Goal: Information Seeking & Learning: Find specific page/section

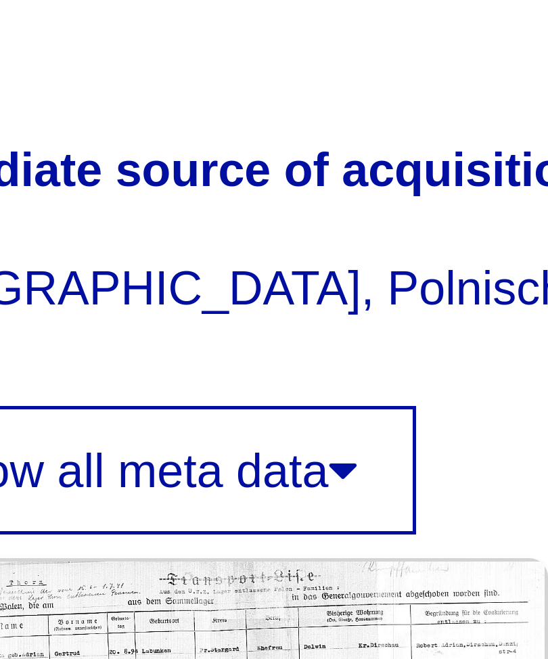
scroll to position [190, 12]
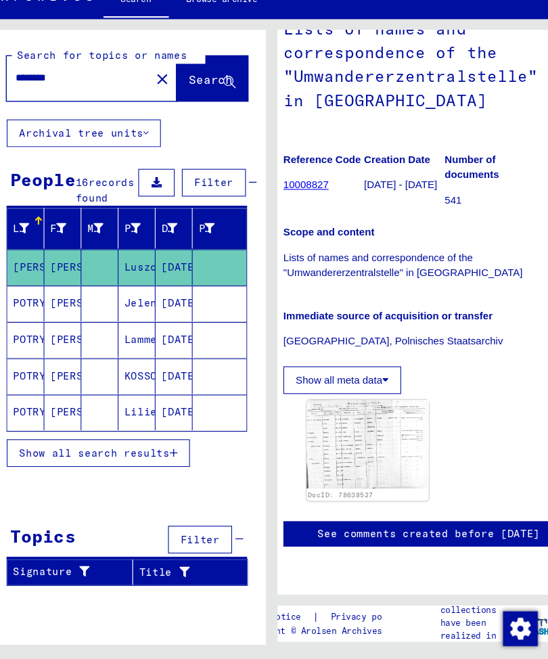
click at [108, 447] on span "Show all search results" at bounding box center [109, 453] width 140 height 12
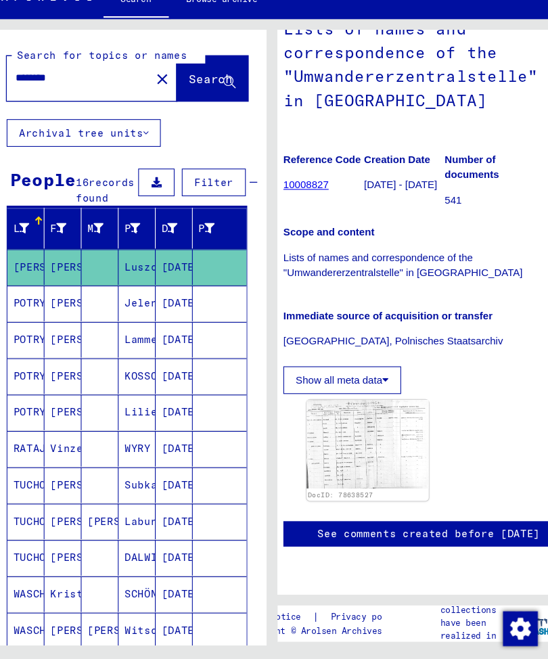
scroll to position [0, 0]
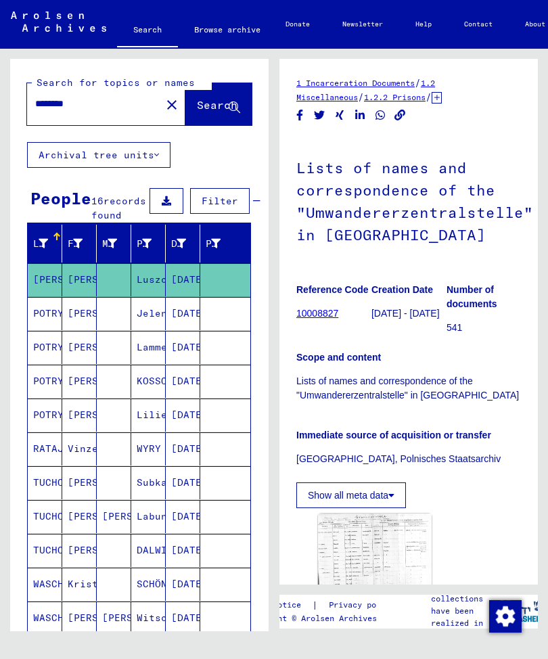
type input "**********"
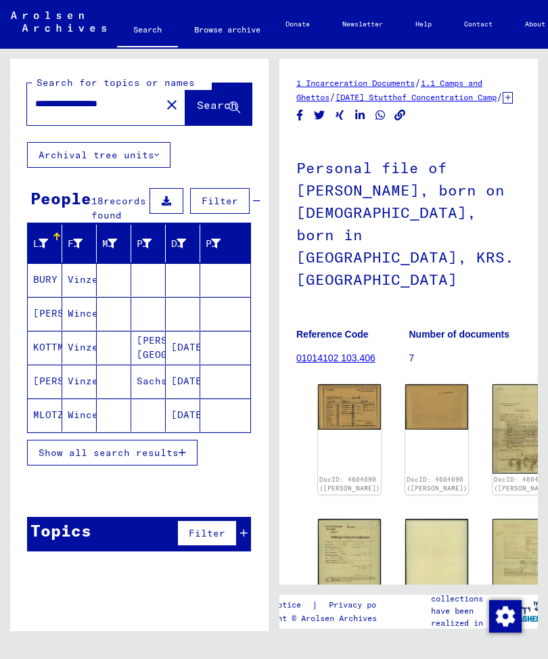
click at [164, 459] on span "Show all search results" at bounding box center [109, 453] width 140 height 12
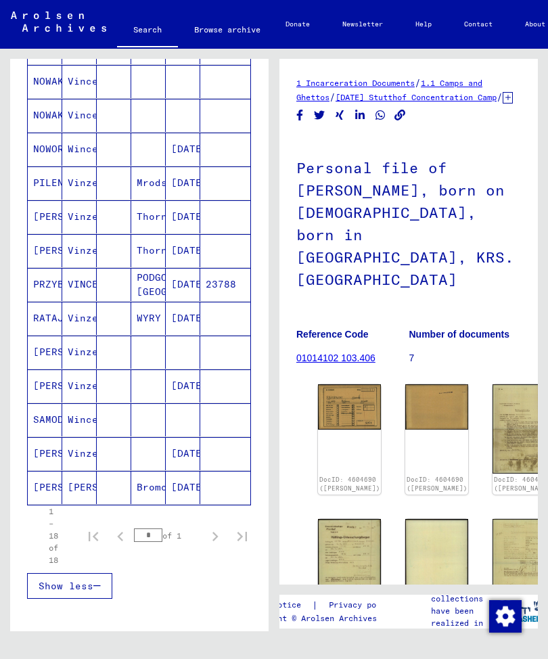
scroll to position [369, 0]
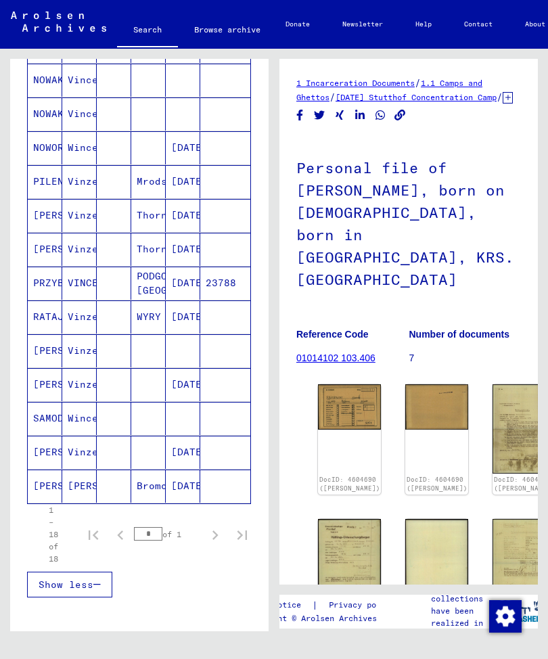
click at [45, 334] on mat-cell "RATAJCZAK" at bounding box center [45, 316] width 35 height 33
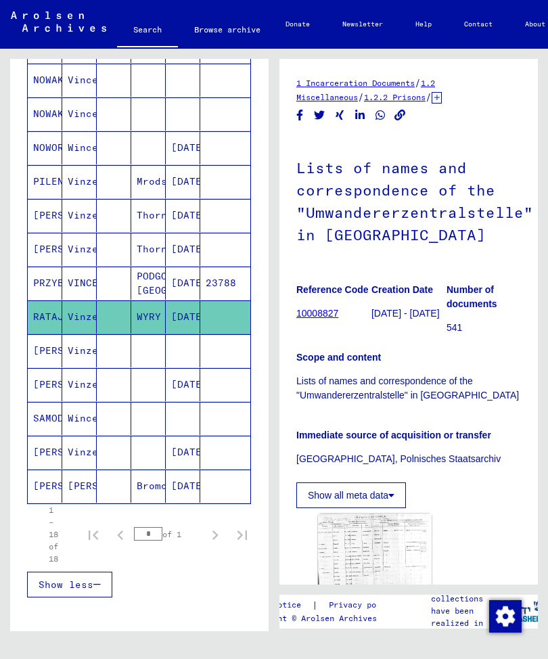
click at [49, 367] on mat-cell "[PERSON_NAME]" at bounding box center [45, 350] width 35 height 33
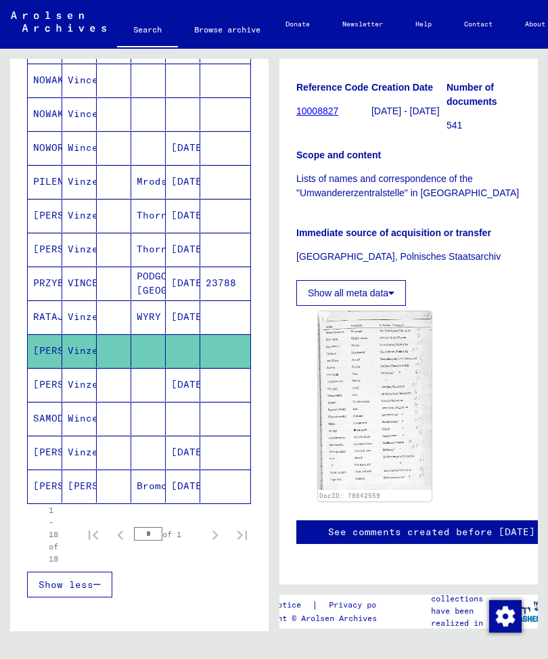
scroll to position [210, 0]
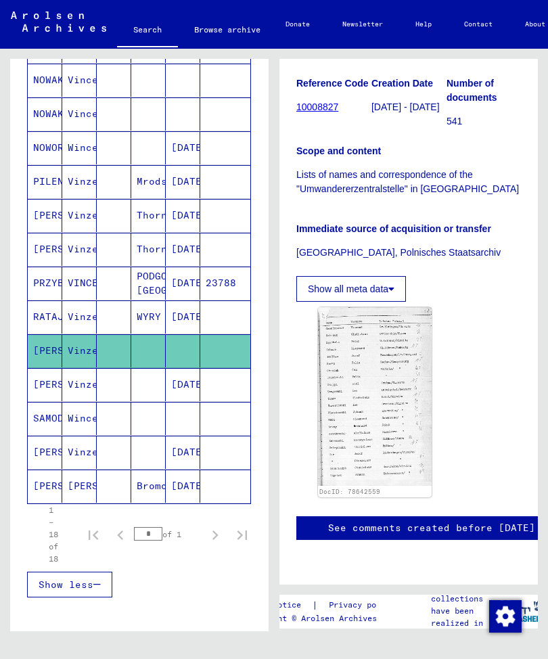
click at [363, 405] on img at bounding box center [375, 396] width 114 height 179
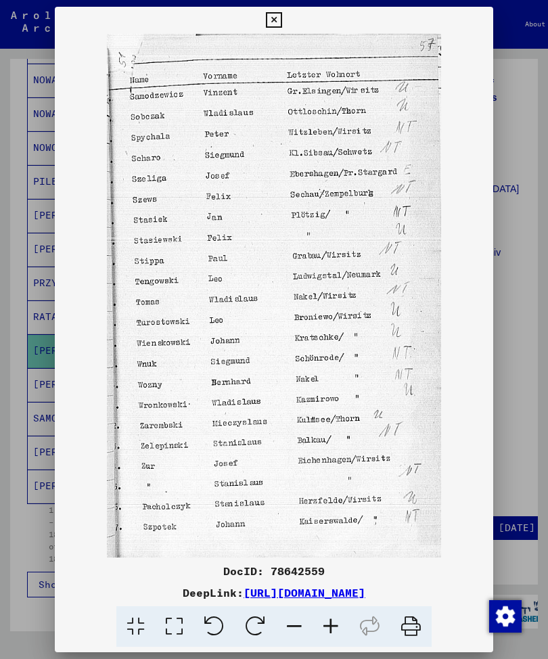
click at [281, 14] on icon at bounding box center [274, 20] width 16 height 16
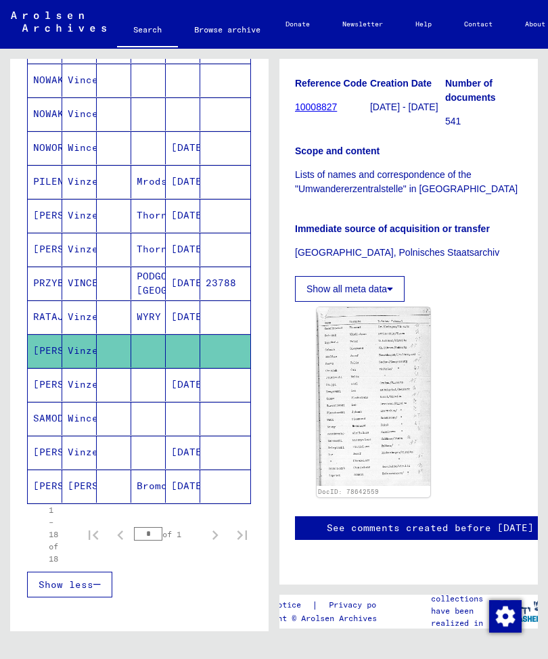
scroll to position [242, 1]
click at [81, 394] on mat-cell "Vinzent" at bounding box center [79, 384] width 35 height 33
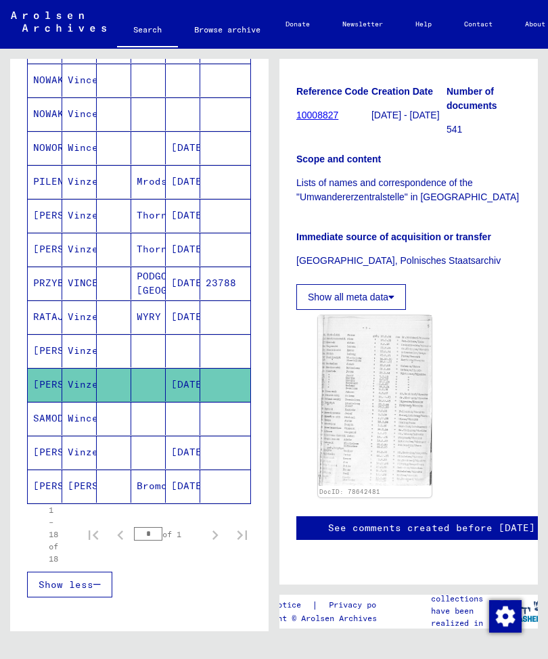
scroll to position [242, 0]
click at [399, 318] on img at bounding box center [375, 400] width 114 height 171
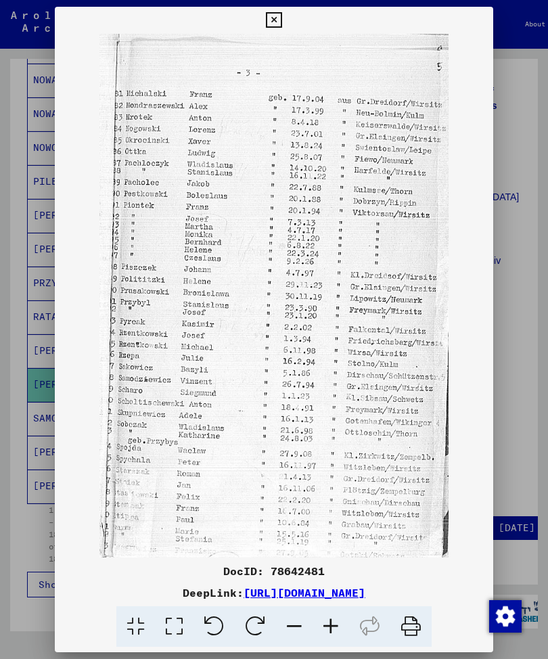
click at [286, 21] on button at bounding box center [274, 20] width 24 height 27
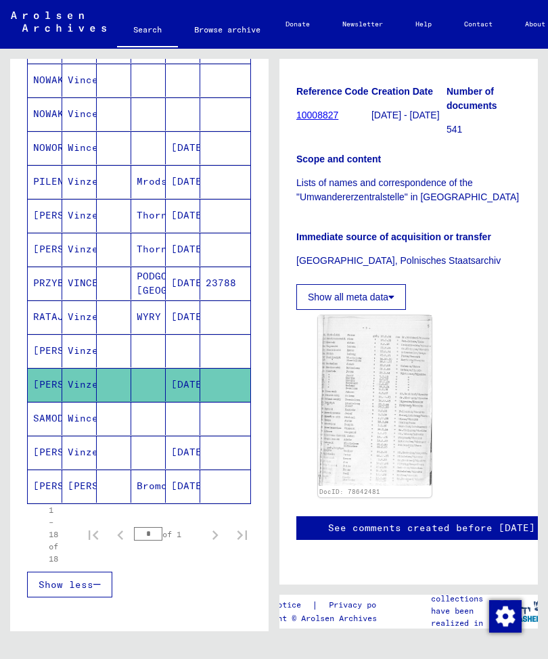
click at [76, 493] on mat-cell "[PERSON_NAME]" at bounding box center [79, 486] width 35 height 33
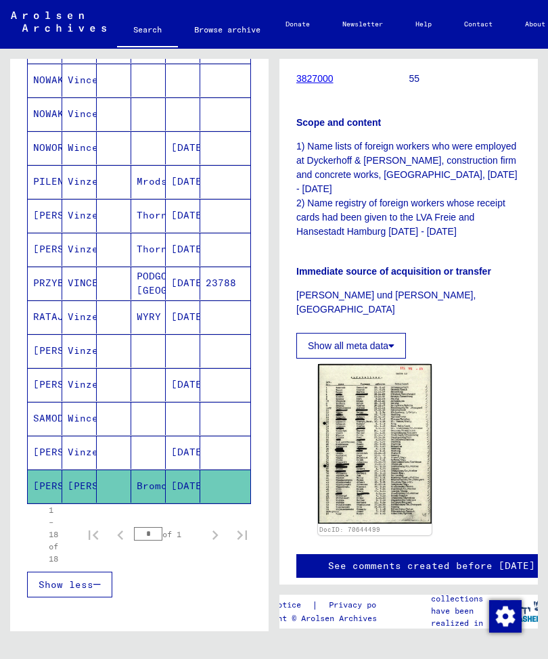
scroll to position [432, 0]
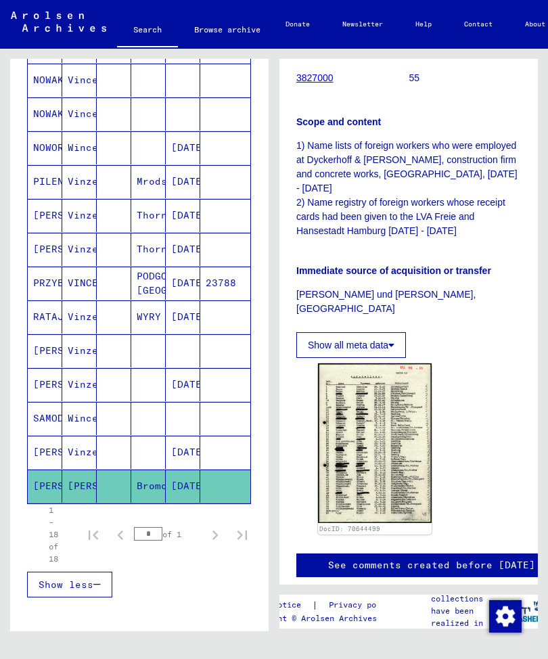
click at [397, 363] on img at bounding box center [375, 443] width 114 height 160
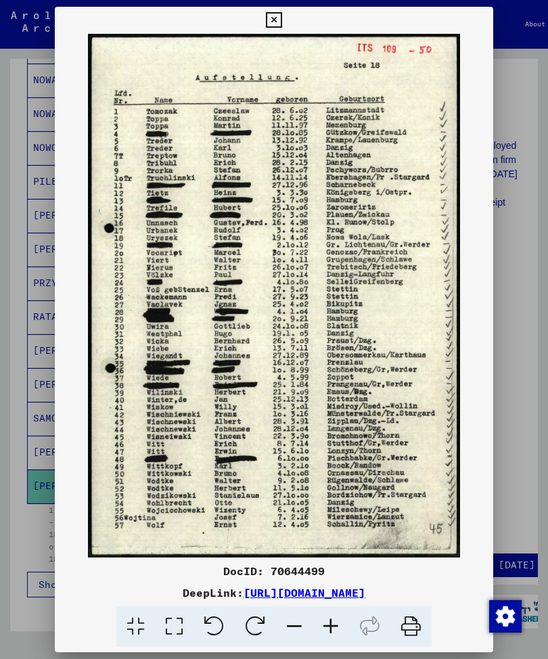
click at [281, 16] on icon at bounding box center [274, 20] width 16 height 16
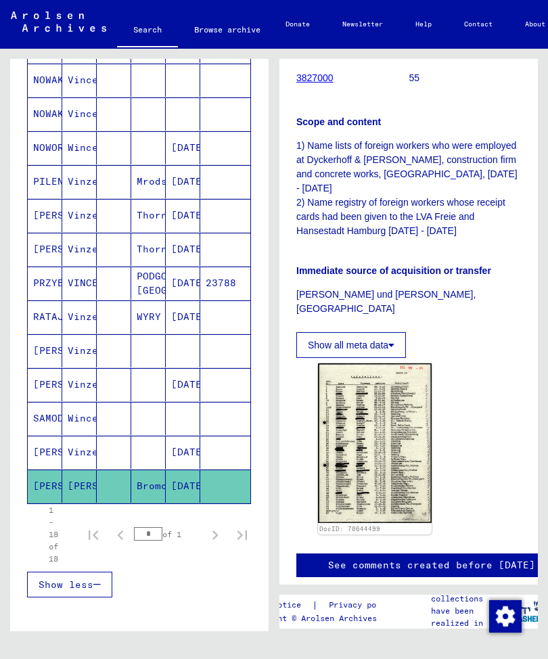
click at [39, 469] on mat-cell "[PERSON_NAME]" at bounding box center [45, 452] width 35 height 33
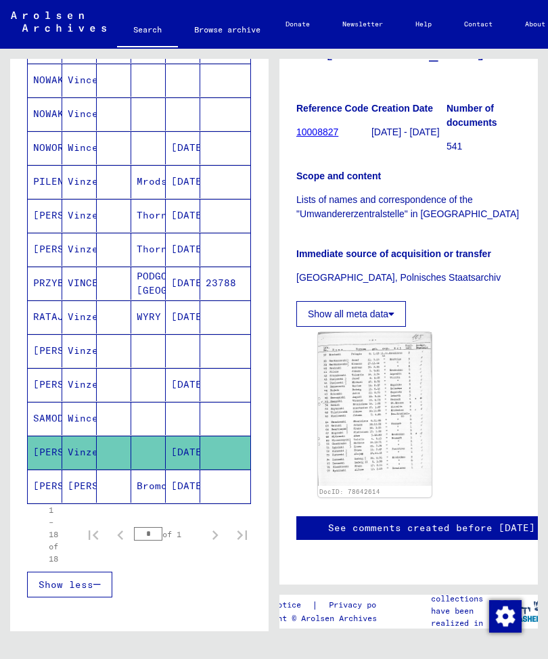
scroll to position [240, 0]
click at [377, 348] on img at bounding box center [375, 409] width 114 height 154
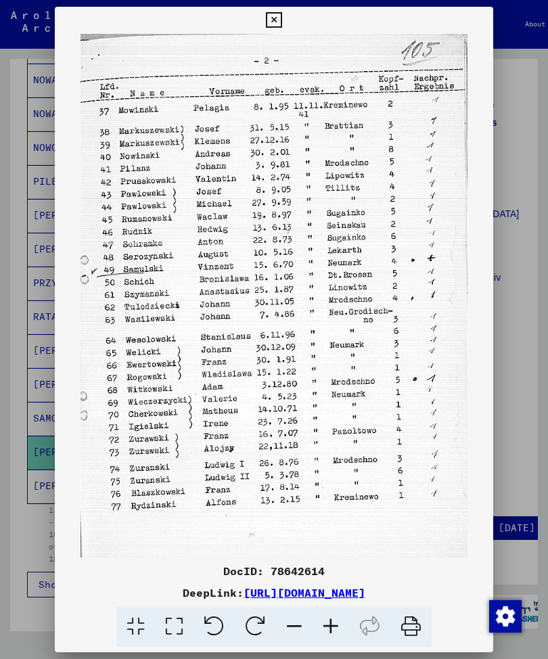
click at [281, 13] on icon at bounding box center [274, 20] width 16 height 16
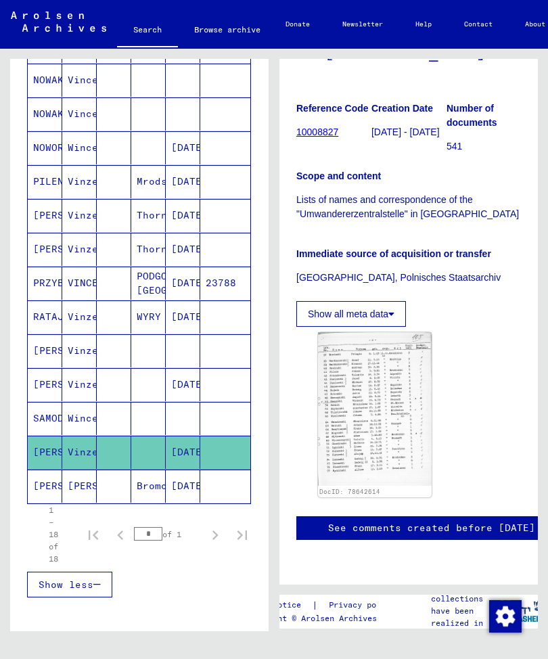
click at [80, 434] on mat-cell "Wincent" at bounding box center [79, 418] width 35 height 33
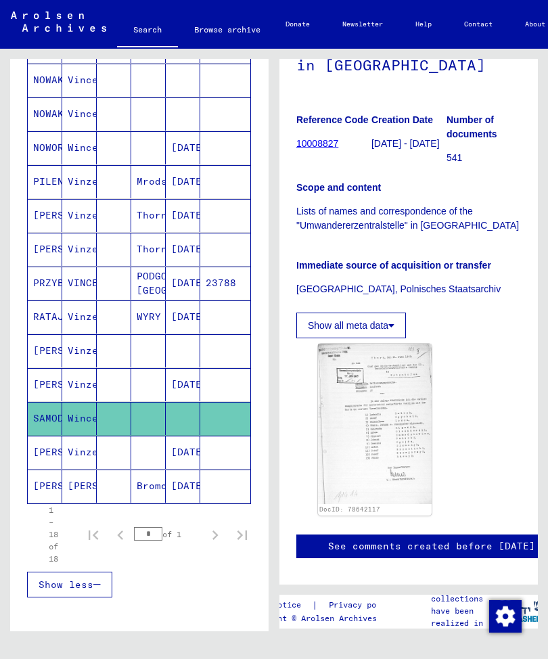
scroll to position [171, 0]
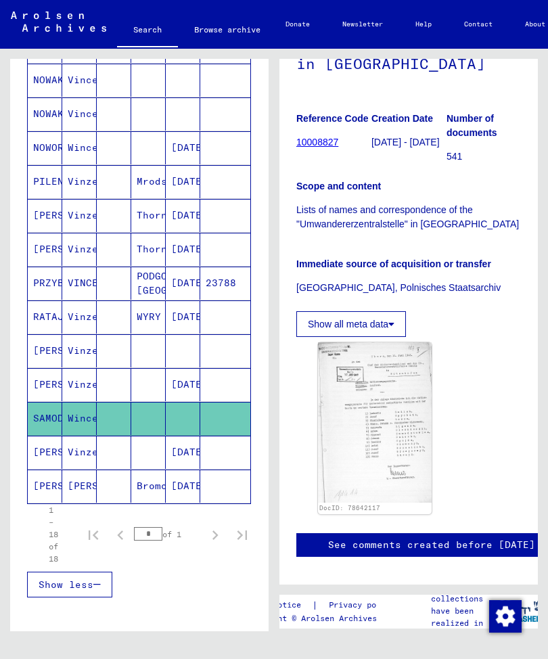
click at [384, 424] on img at bounding box center [375, 422] width 114 height 160
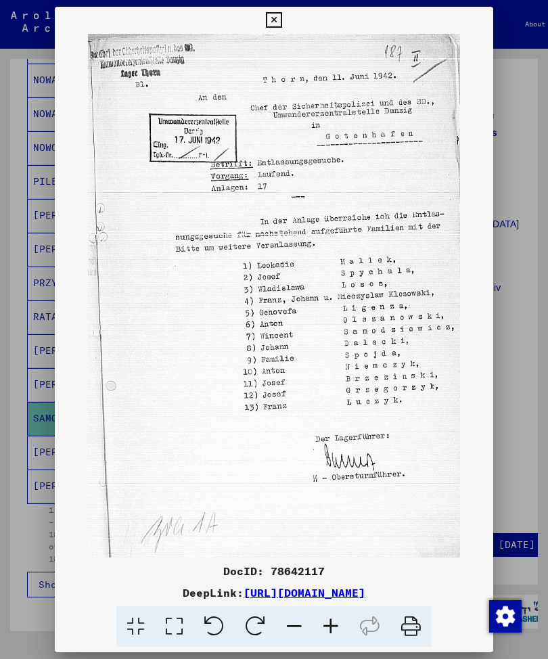
click at [281, 19] on icon at bounding box center [274, 20] width 16 height 16
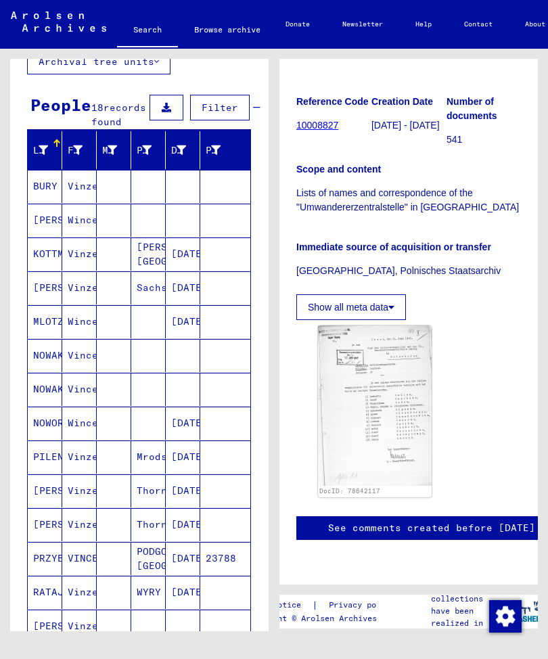
scroll to position [57, 0]
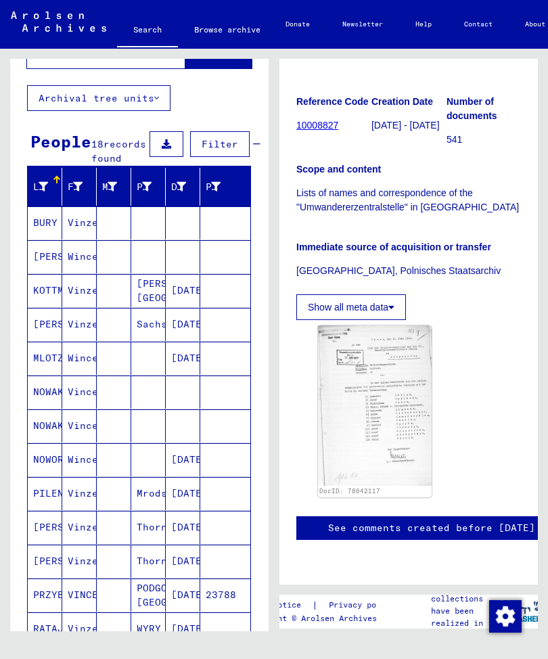
click at [79, 273] on mat-cell "Wincent" at bounding box center [79, 256] width 35 height 33
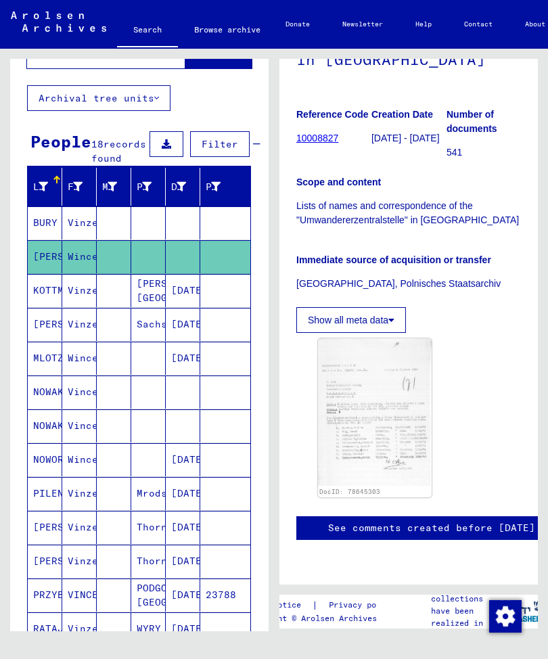
scroll to position [211, 0]
click at [359, 380] on img at bounding box center [375, 412] width 114 height 148
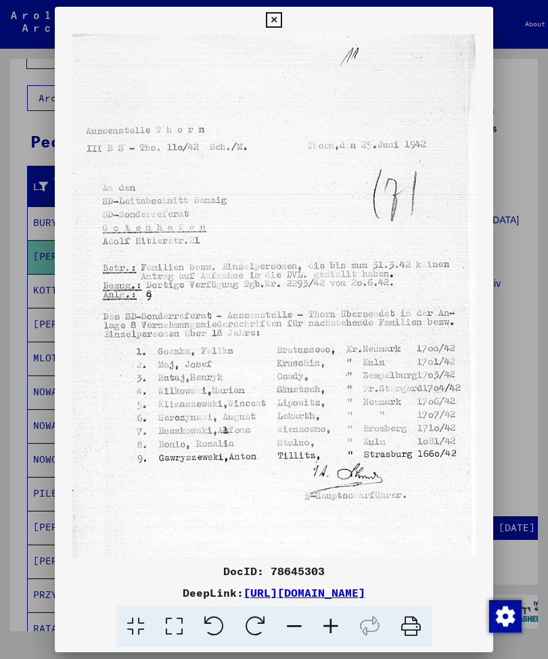
click at [281, 12] on icon at bounding box center [274, 20] width 16 height 16
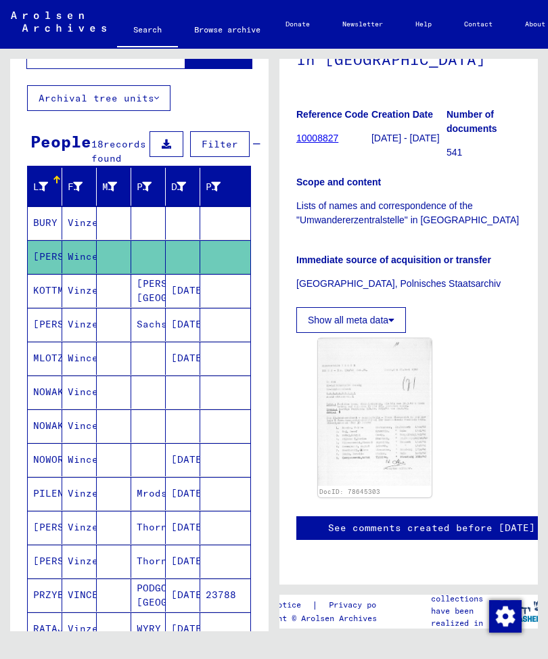
click at [78, 307] on mat-cell "Vinzenz" at bounding box center [79, 290] width 35 height 33
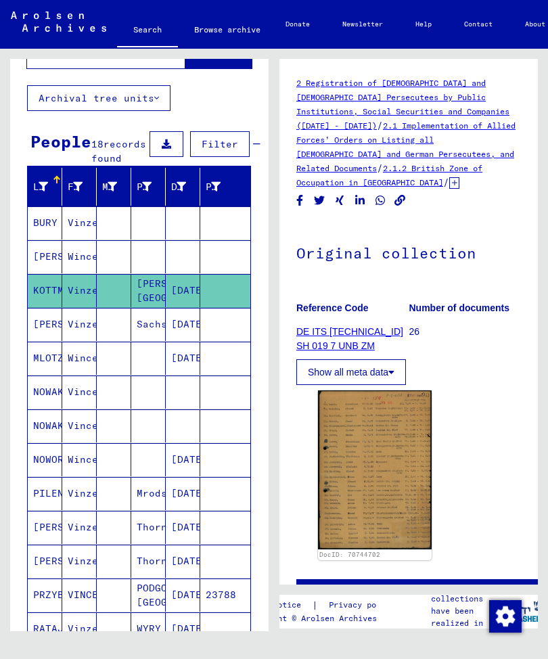
click at [152, 336] on mat-cell "Sachsenbrück" at bounding box center [148, 324] width 35 height 33
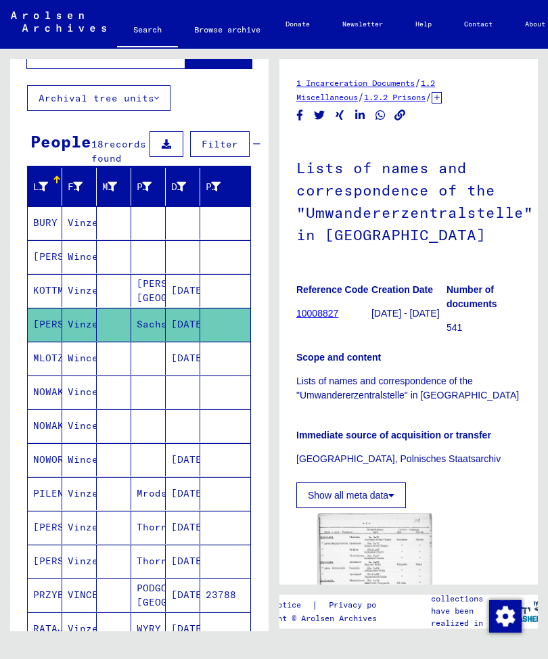
click at [383, 564] on img at bounding box center [375, 596] width 114 height 165
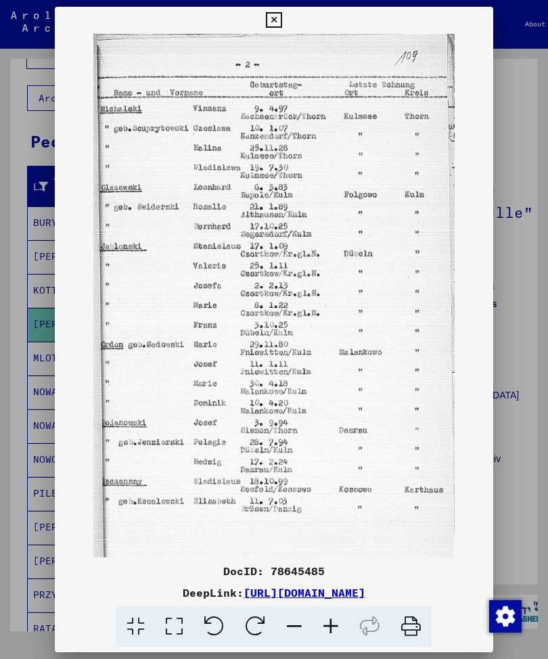
click at [281, 18] on icon at bounding box center [274, 20] width 16 height 16
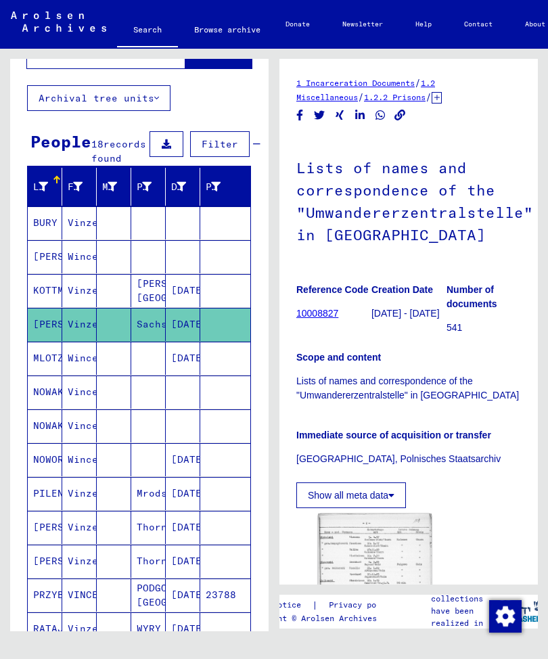
click at [78, 371] on mat-cell "Wincenty" at bounding box center [79, 358] width 35 height 33
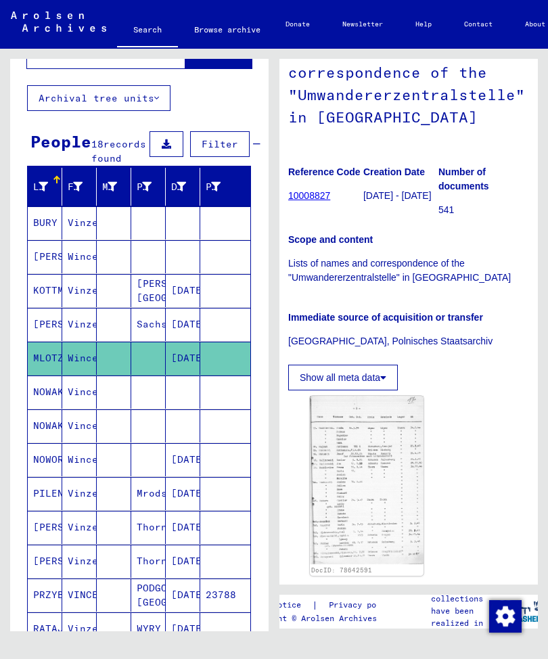
scroll to position [116, 8]
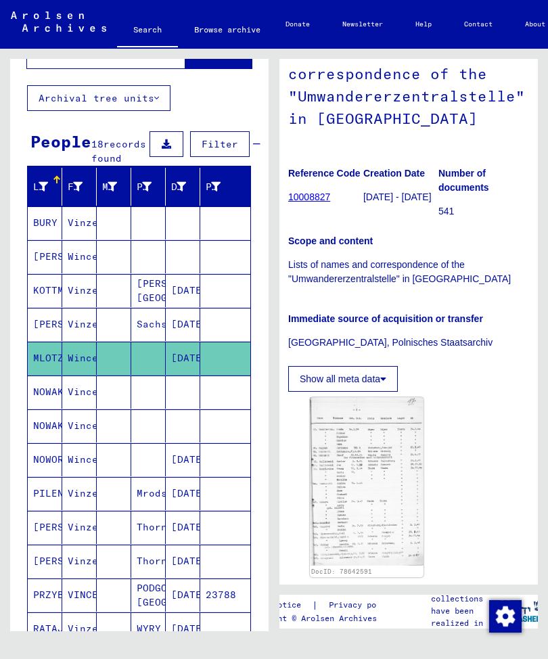
click at [363, 484] on img at bounding box center [367, 481] width 114 height 168
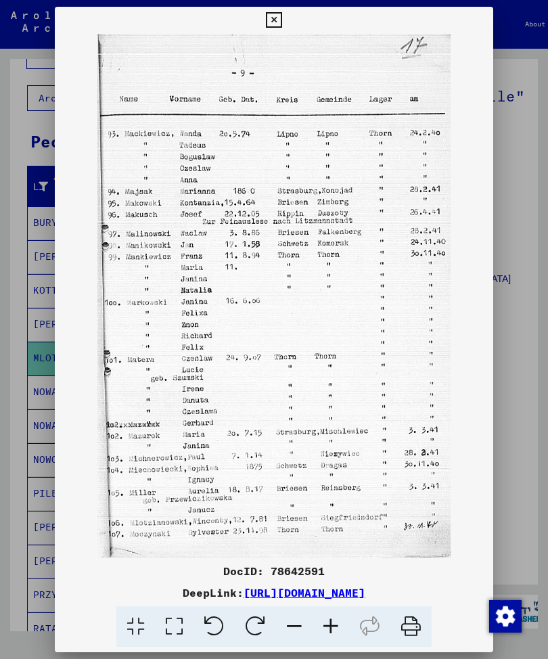
click at [281, 16] on icon at bounding box center [274, 20] width 16 height 16
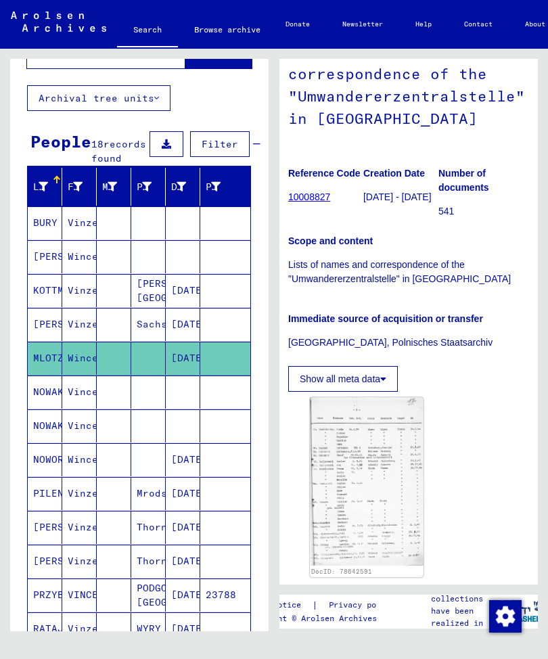
click at [81, 402] on mat-cell "Vincenty" at bounding box center [79, 392] width 35 height 33
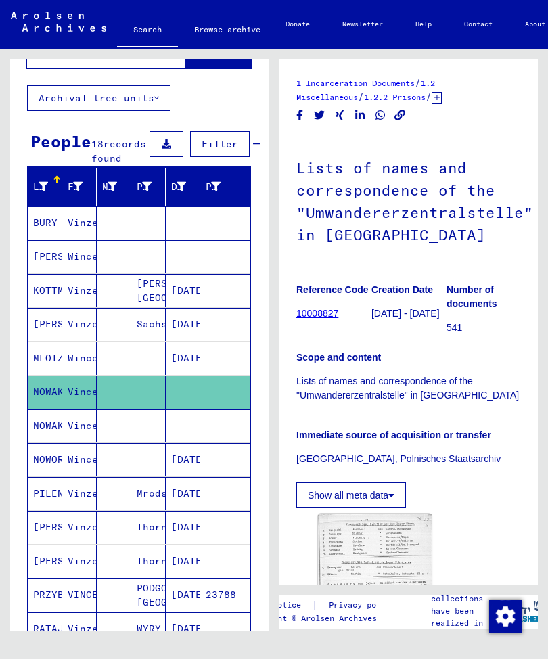
click at [377, 557] on img at bounding box center [375, 594] width 114 height 160
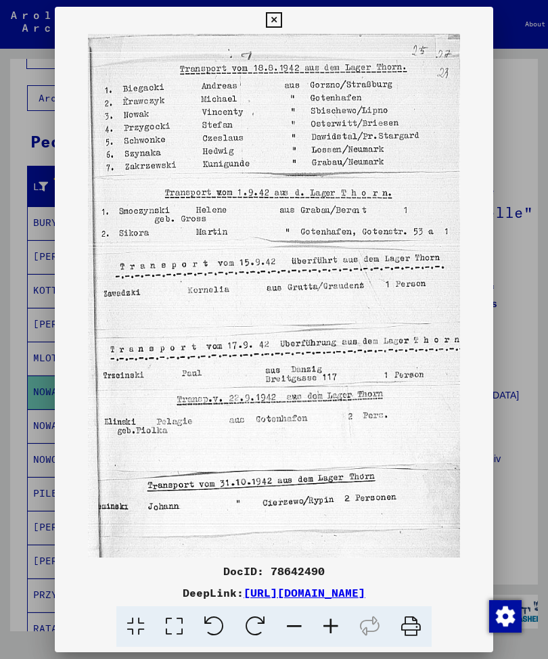
click at [281, 12] on icon at bounding box center [274, 20] width 16 height 16
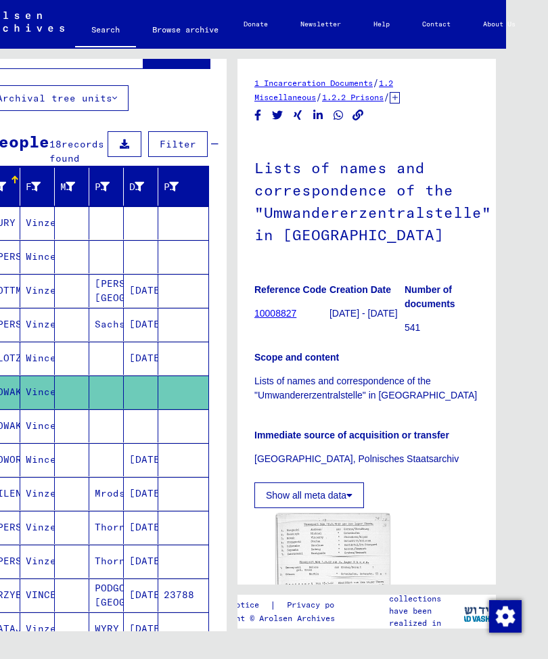
scroll to position [17, 42]
click at [321, 541] on img at bounding box center [333, 594] width 114 height 160
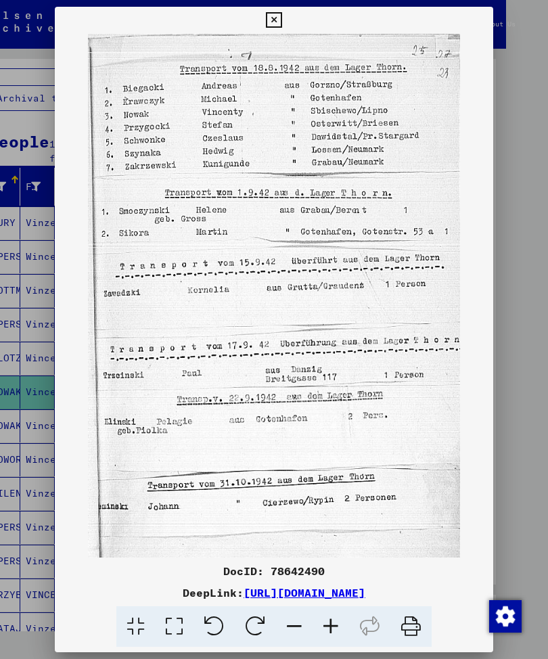
click at [281, 12] on icon at bounding box center [274, 20] width 16 height 16
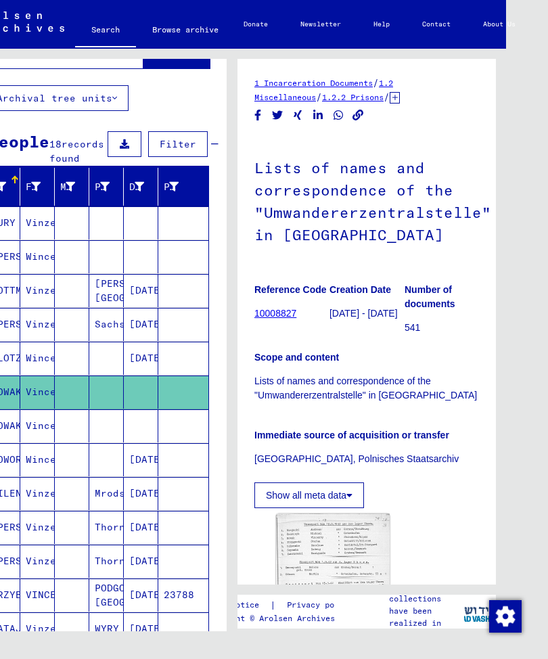
click at [283, 308] on link "10008827" at bounding box center [275, 313] width 42 height 11
click at [277, 308] on link "10008827" at bounding box center [275, 313] width 42 height 11
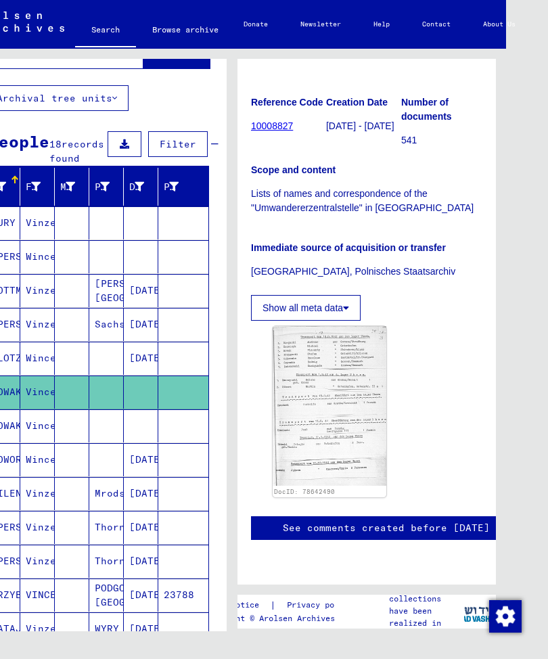
scroll to position [229, 3]
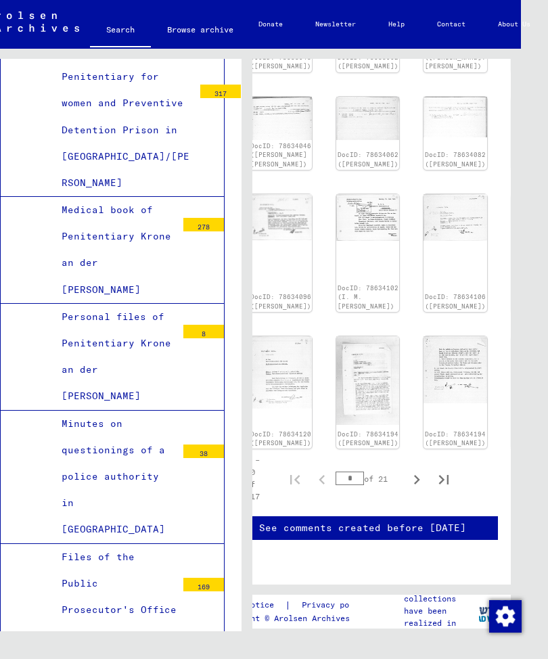
scroll to position [797, 45]
click at [415, 470] on icon "Next page" at bounding box center [414, 479] width 19 height 19
type input "*"
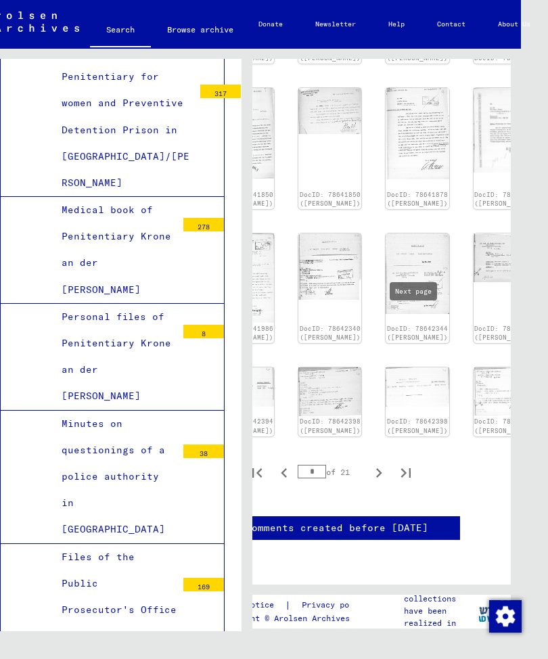
scroll to position [857, 81]
click at [378, 468] on icon "Next page" at bounding box center [378, 472] width 6 height 9
type input "*"
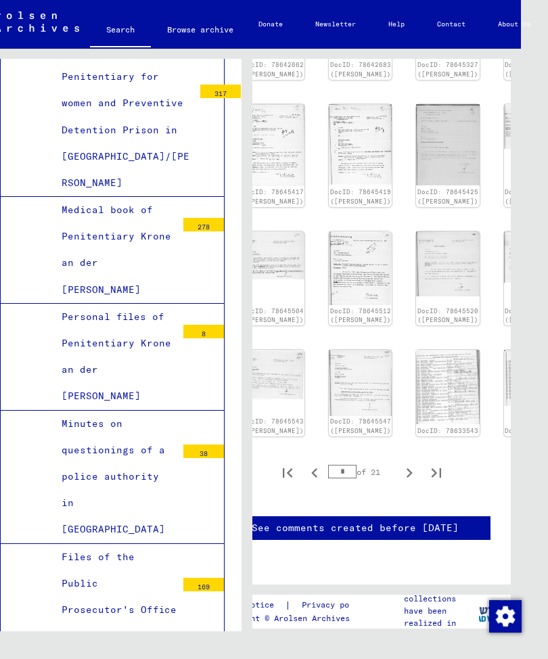
scroll to position [984, 51]
click at [428, 350] on img at bounding box center [446, 387] width 63 height 74
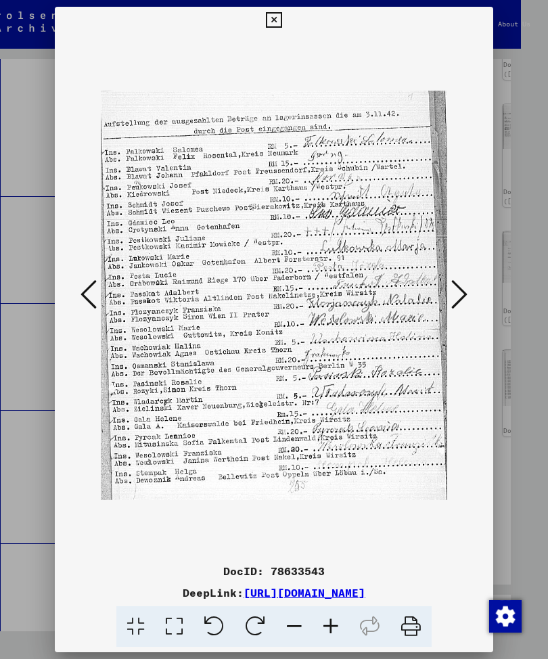
click at [468, 284] on button at bounding box center [459, 295] width 24 height 39
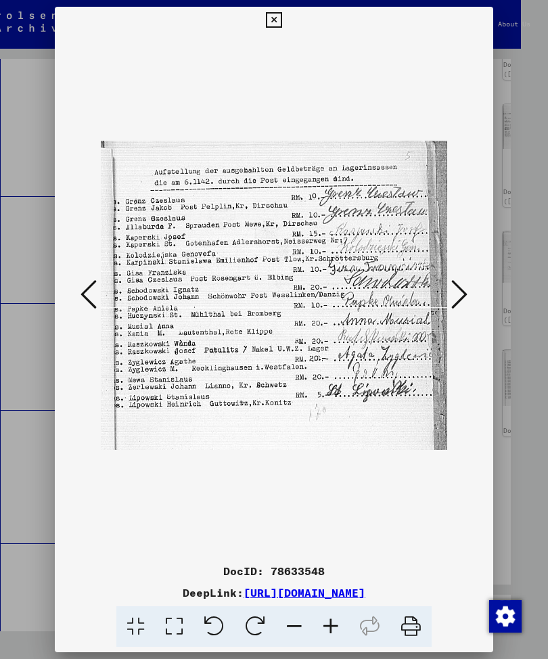
click at [470, 284] on button at bounding box center [459, 295] width 24 height 39
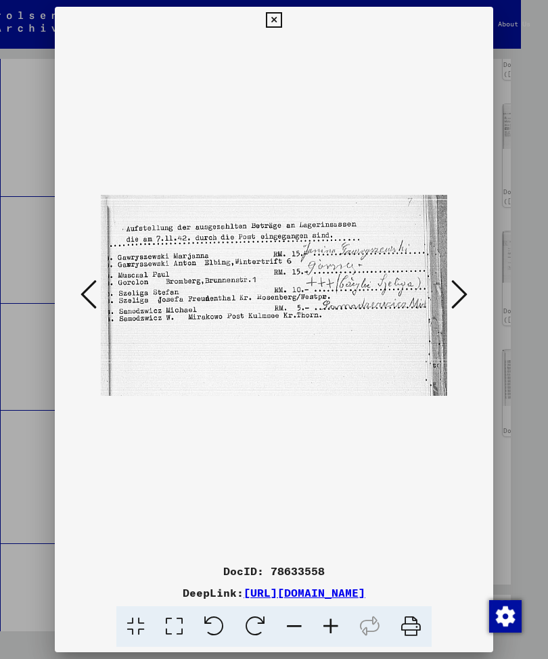
click at [470, 281] on button at bounding box center [459, 295] width 24 height 39
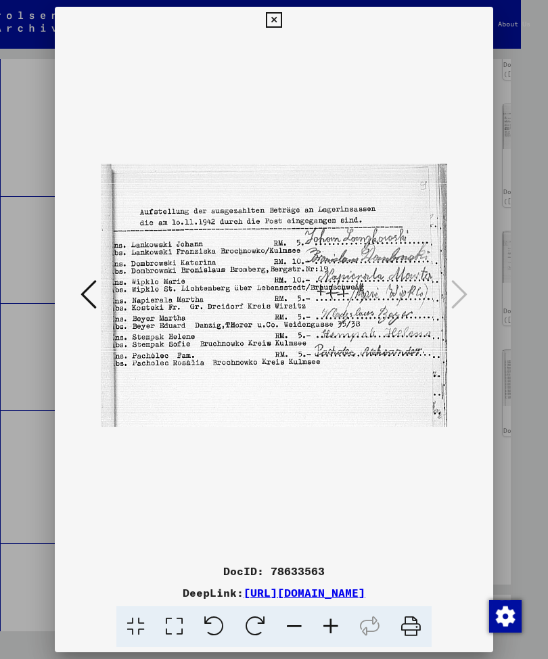
click at [475, 279] on div at bounding box center [274, 296] width 438 height 524
click at [281, 13] on icon at bounding box center [274, 20] width 16 height 16
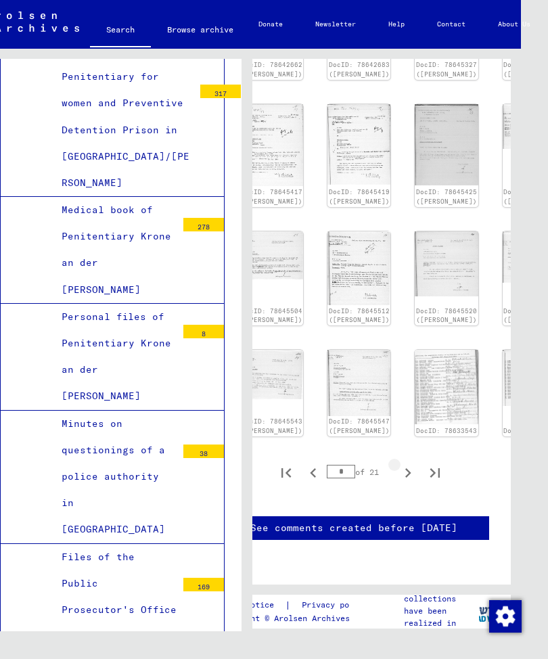
click at [411, 463] on icon "Next page" at bounding box center [408, 472] width 19 height 19
type input "*"
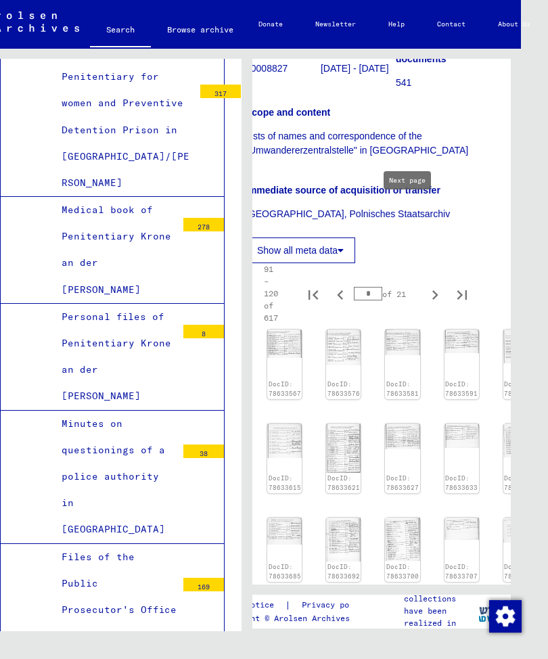
scroll to position [248, 20]
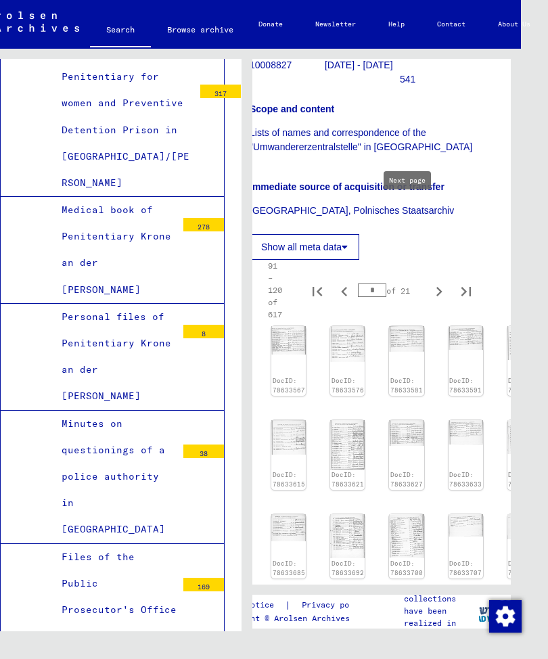
click at [288, 328] on img at bounding box center [288, 340] width 35 height 28
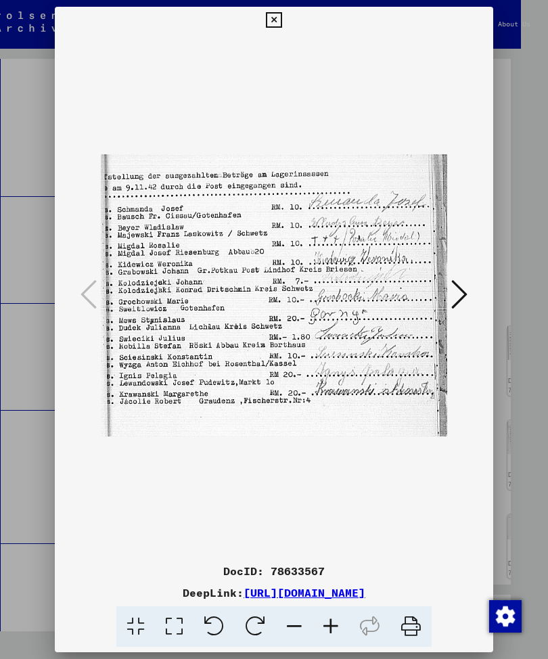
click at [463, 279] on icon at bounding box center [459, 294] width 16 height 32
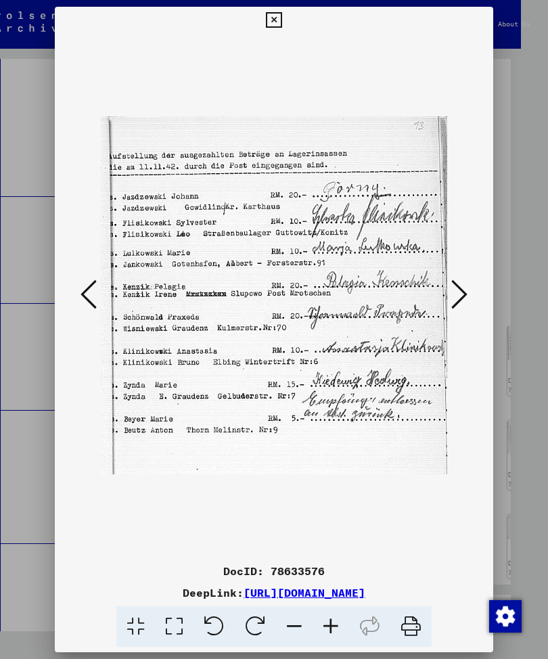
click at [462, 284] on icon at bounding box center [459, 294] width 16 height 32
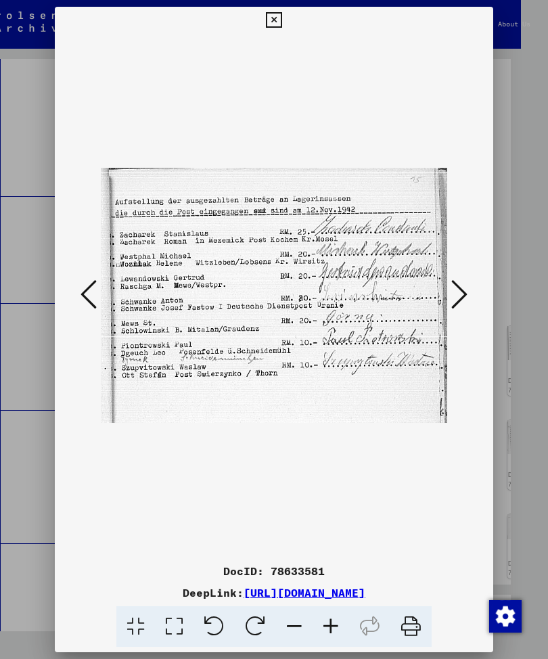
click at [467, 286] on icon at bounding box center [459, 294] width 16 height 32
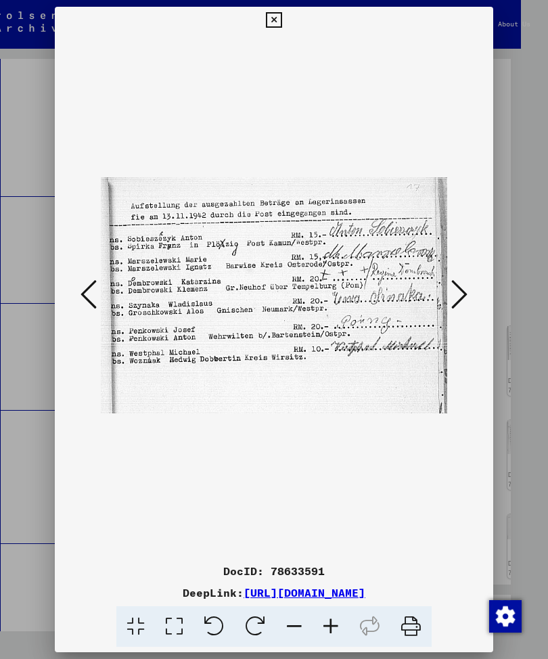
click at [470, 282] on button at bounding box center [459, 295] width 24 height 39
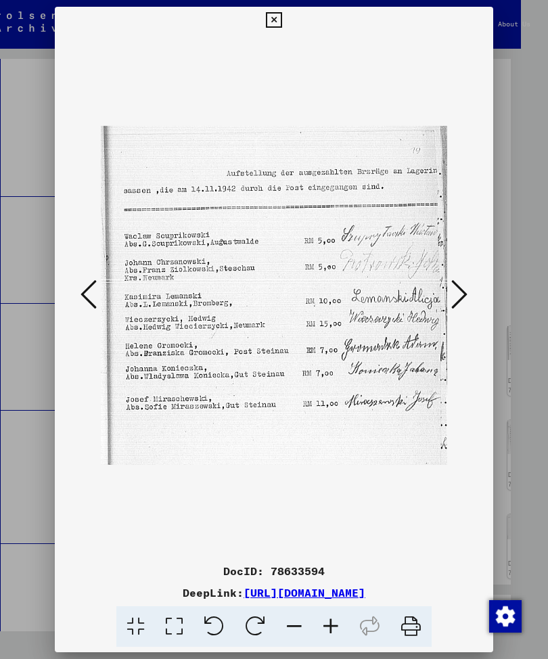
click at [466, 284] on icon at bounding box center [459, 294] width 16 height 32
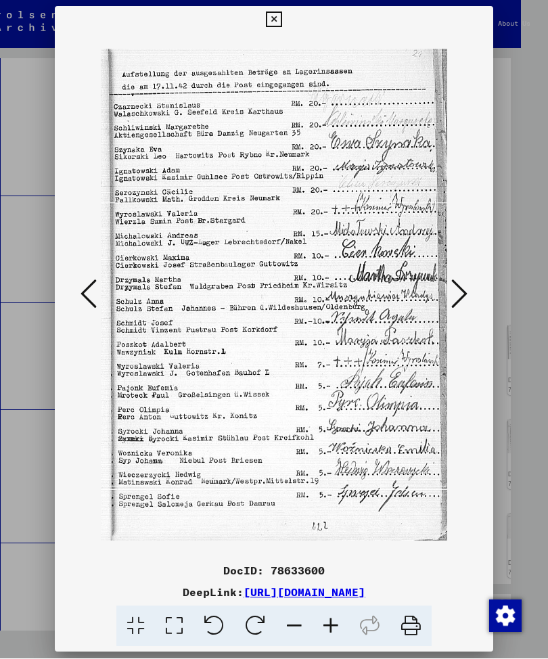
click at [458, 284] on icon at bounding box center [459, 294] width 16 height 32
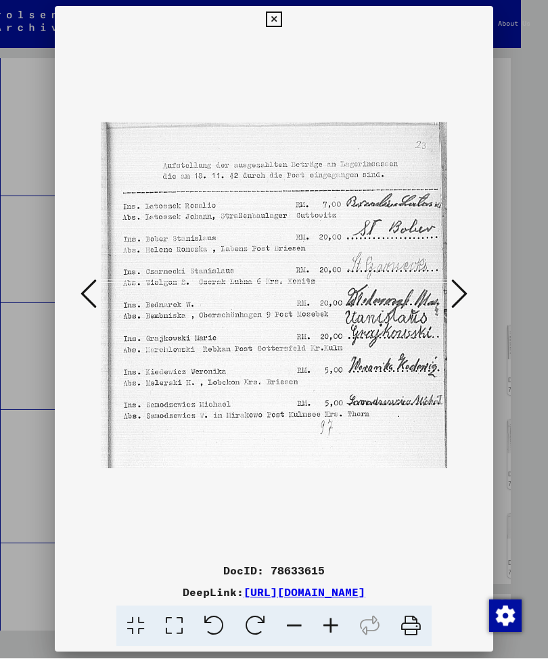
click at [465, 285] on icon at bounding box center [459, 294] width 16 height 32
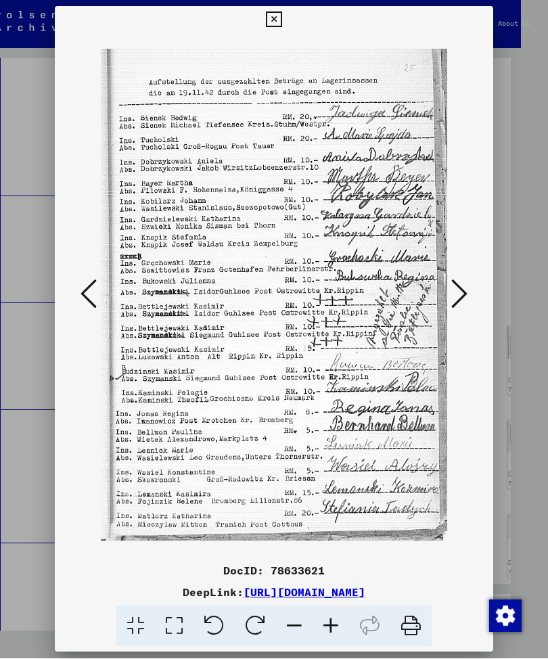
click at [457, 283] on icon at bounding box center [459, 294] width 16 height 32
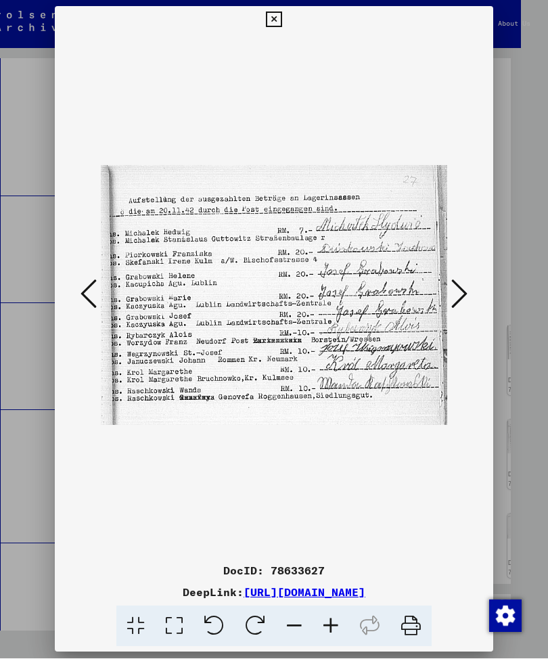
click at [470, 292] on button at bounding box center [459, 295] width 24 height 39
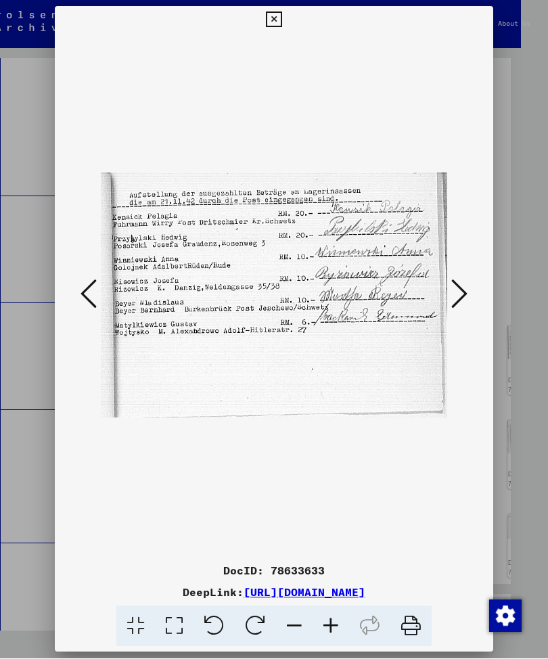
click at [471, 295] on button at bounding box center [459, 295] width 24 height 39
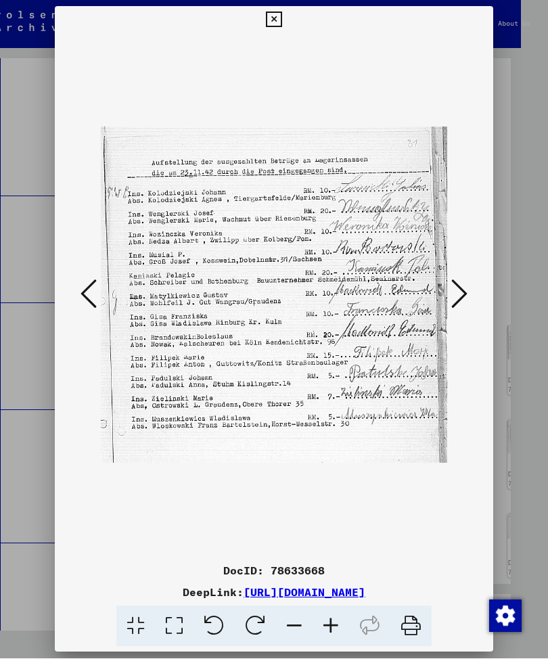
click at [466, 294] on icon at bounding box center [459, 294] width 16 height 32
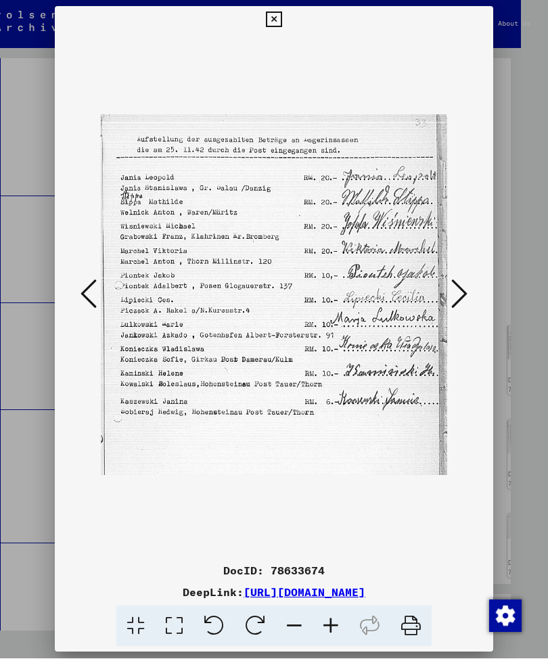
click at [463, 292] on icon at bounding box center [459, 294] width 16 height 32
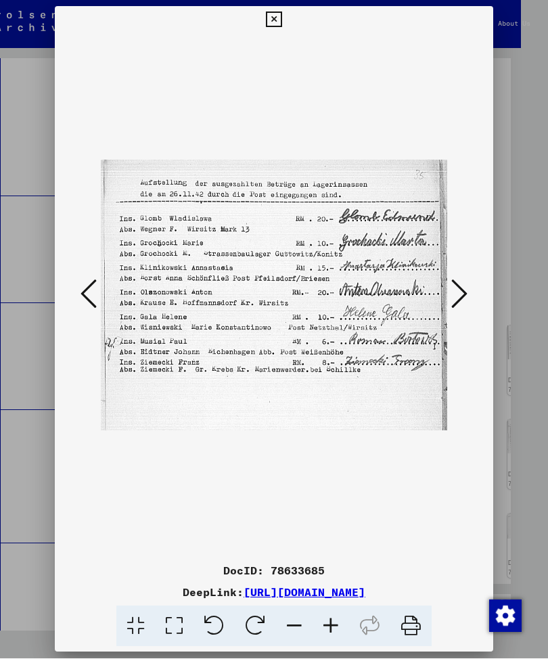
click at [460, 287] on icon at bounding box center [459, 294] width 16 height 32
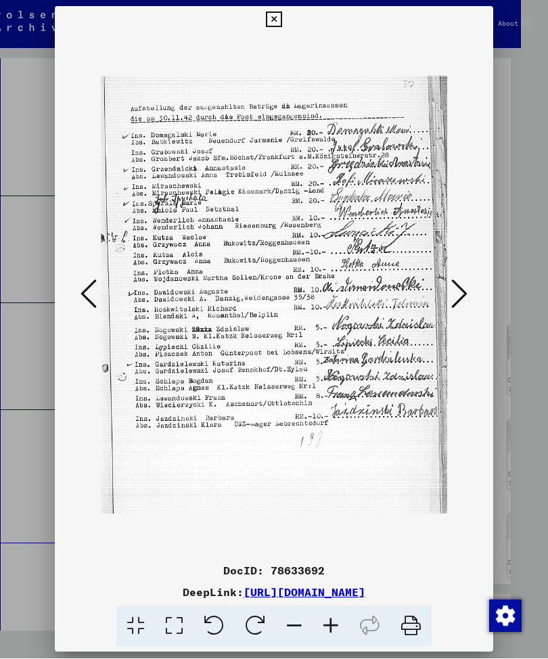
click at [441, 278] on img at bounding box center [274, 296] width 346 height 524
click at [459, 298] on icon at bounding box center [459, 294] width 16 height 32
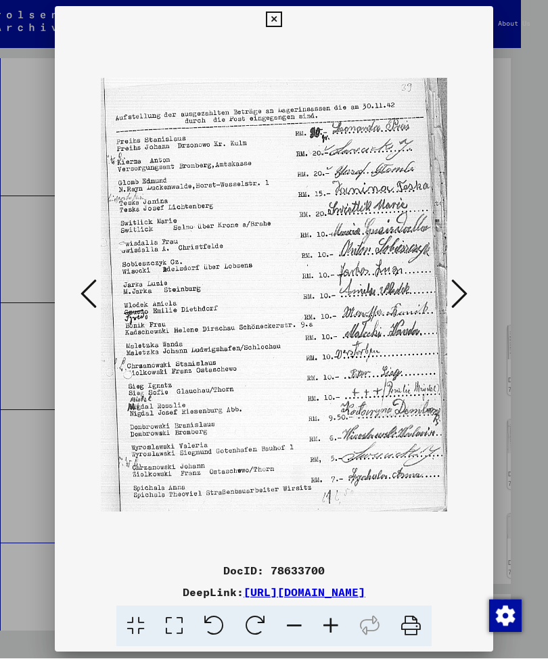
click at [466, 306] on button at bounding box center [459, 295] width 24 height 39
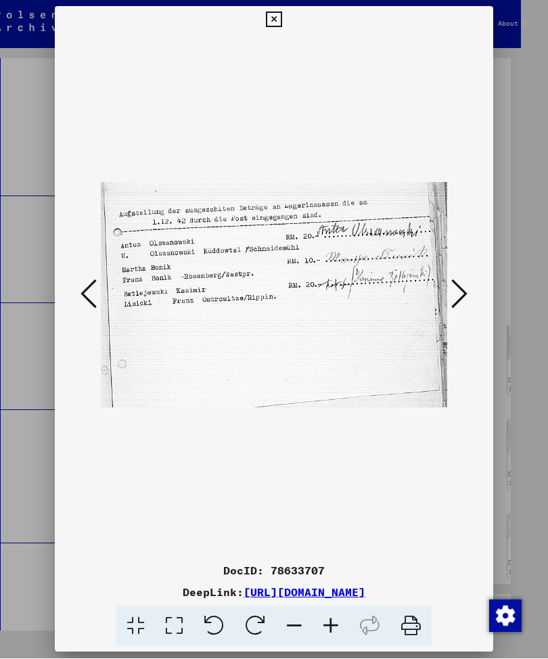
click at [468, 292] on button at bounding box center [459, 295] width 24 height 39
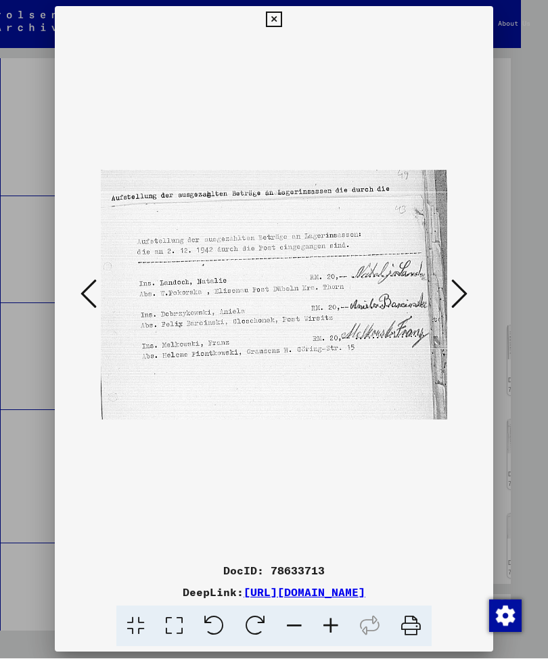
click at [459, 278] on icon at bounding box center [459, 294] width 16 height 32
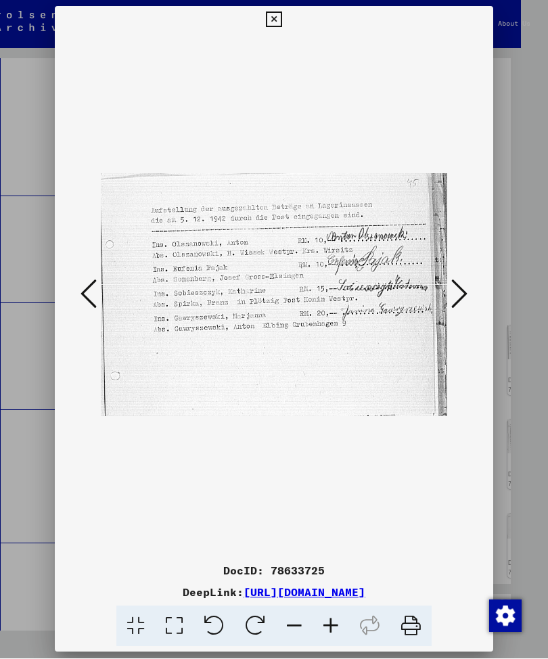
click at [464, 280] on icon at bounding box center [459, 294] width 16 height 32
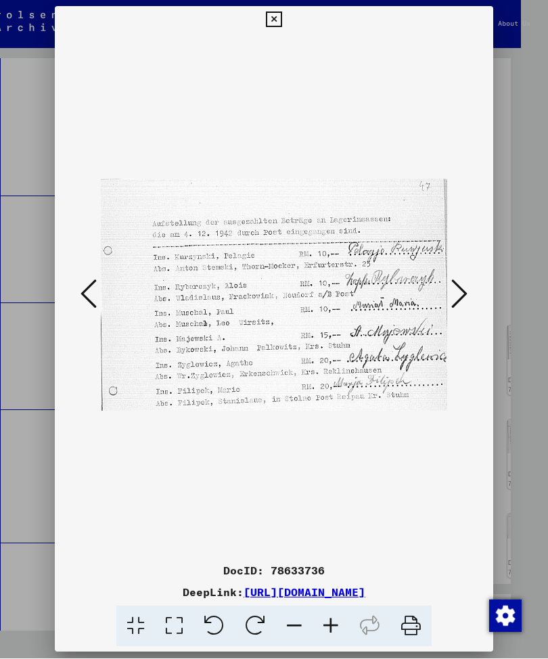
click at [467, 278] on icon at bounding box center [459, 294] width 16 height 32
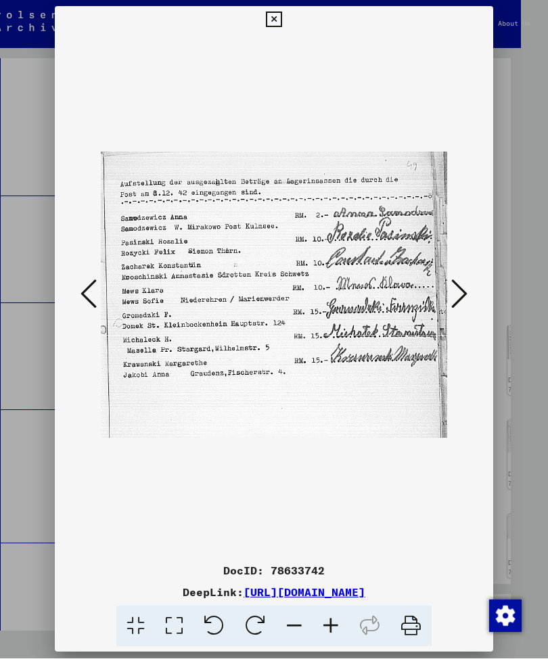
click at [466, 276] on button at bounding box center [459, 295] width 24 height 39
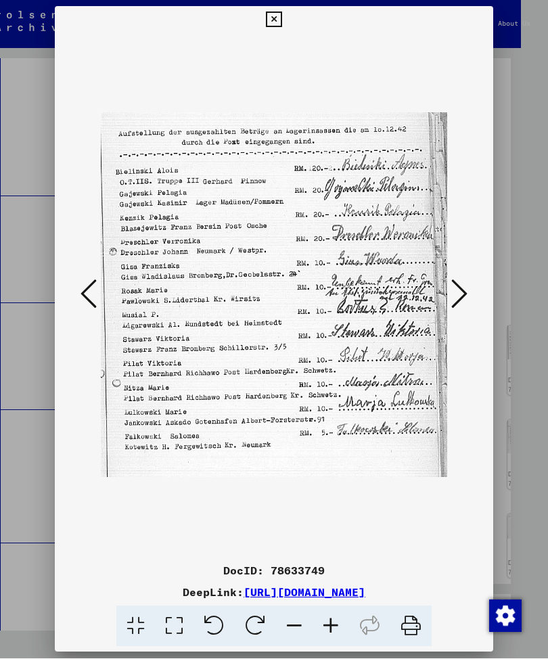
click at [467, 276] on button at bounding box center [459, 295] width 24 height 39
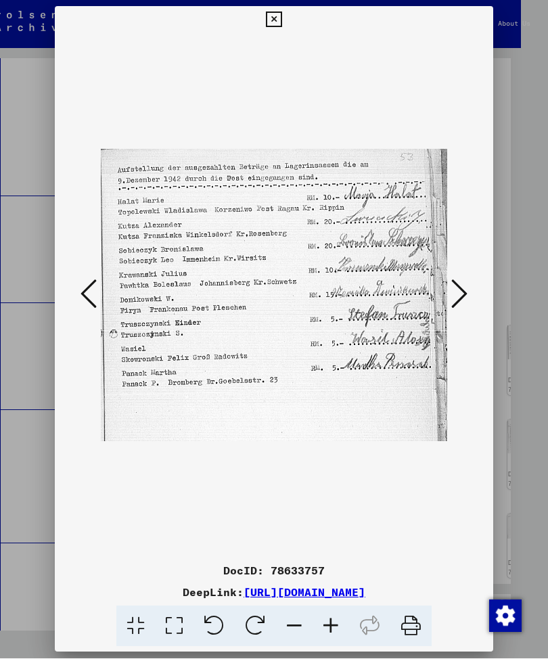
click at [461, 260] on div at bounding box center [274, 296] width 438 height 524
click at [470, 284] on button at bounding box center [459, 295] width 24 height 39
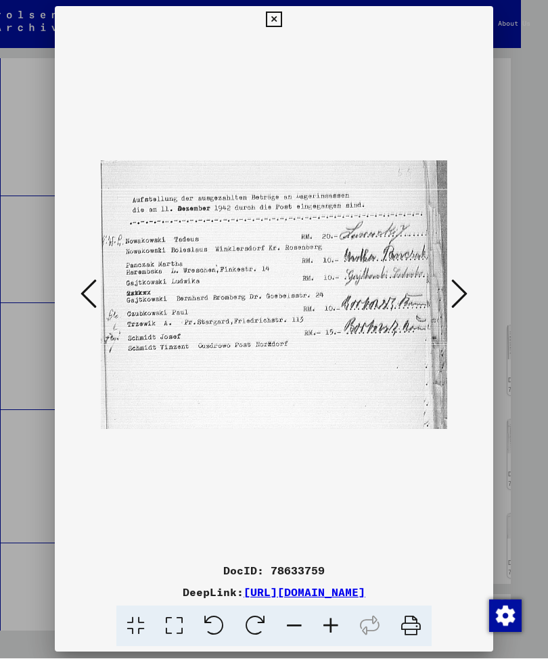
click at [459, 286] on icon at bounding box center [459, 294] width 16 height 32
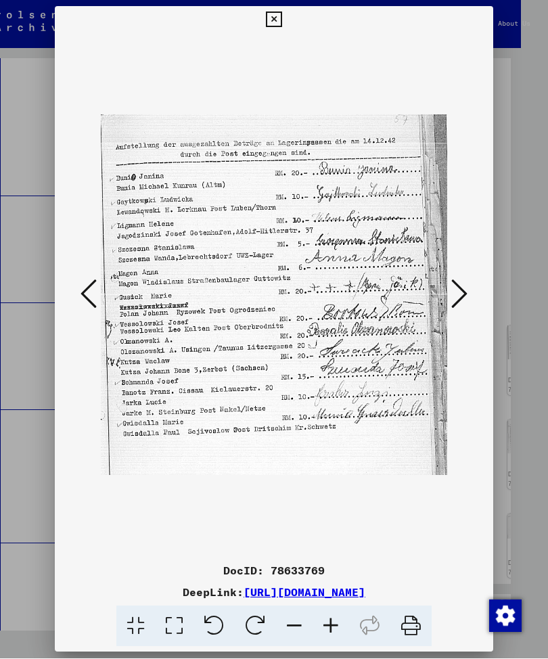
click at [464, 292] on icon at bounding box center [459, 294] width 16 height 32
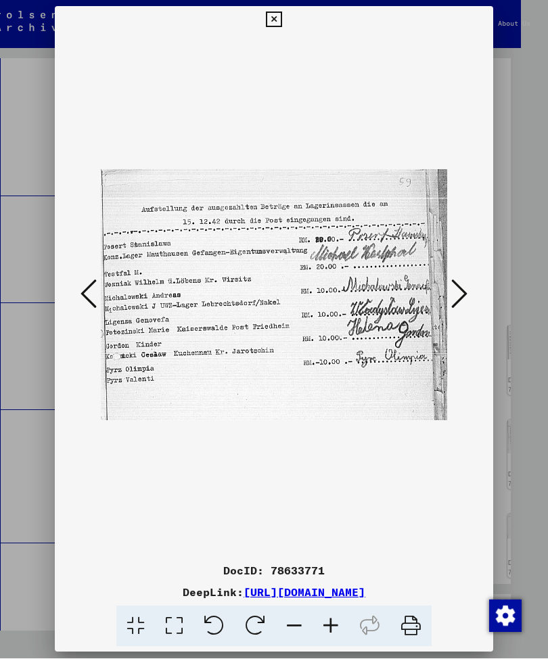
click at [467, 285] on icon at bounding box center [459, 294] width 16 height 32
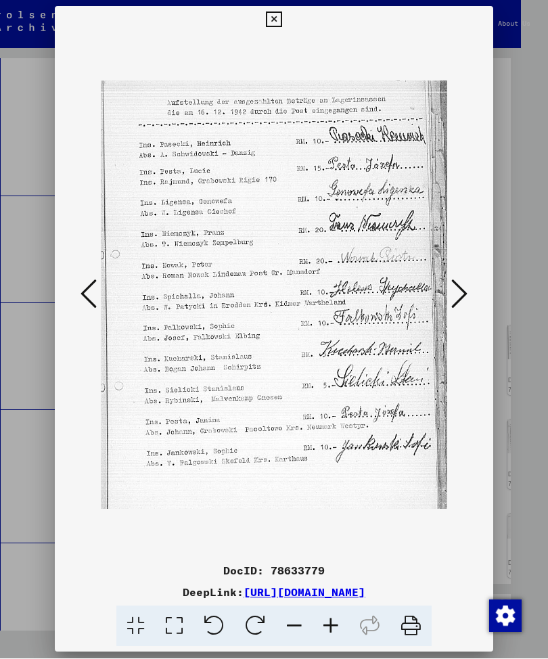
click at [470, 280] on button at bounding box center [459, 295] width 24 height 39
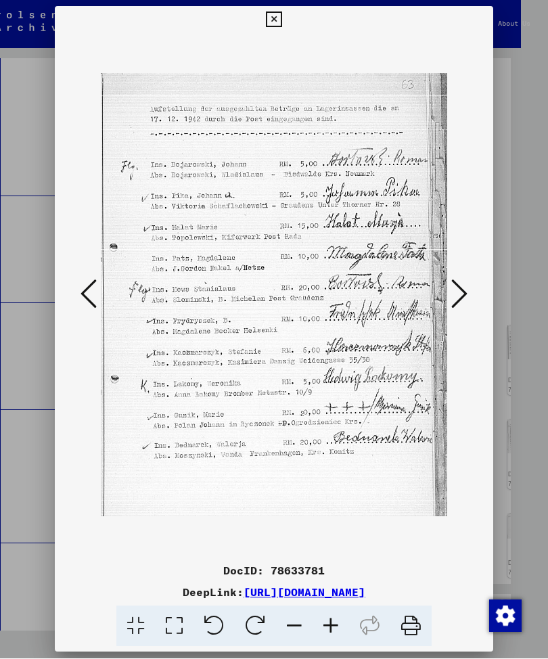
click at [469, 286] on button at bounding box center [459, 295] width 24 height 39
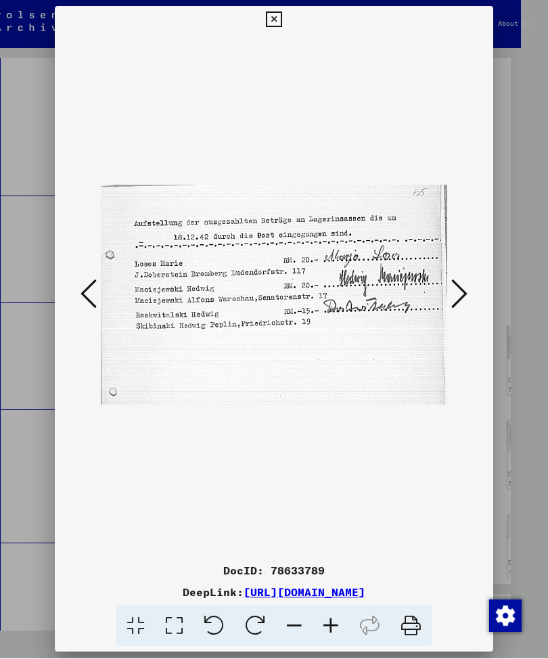
click at [468, 283] on button at bounding box center [459, 295] width 24 height 39
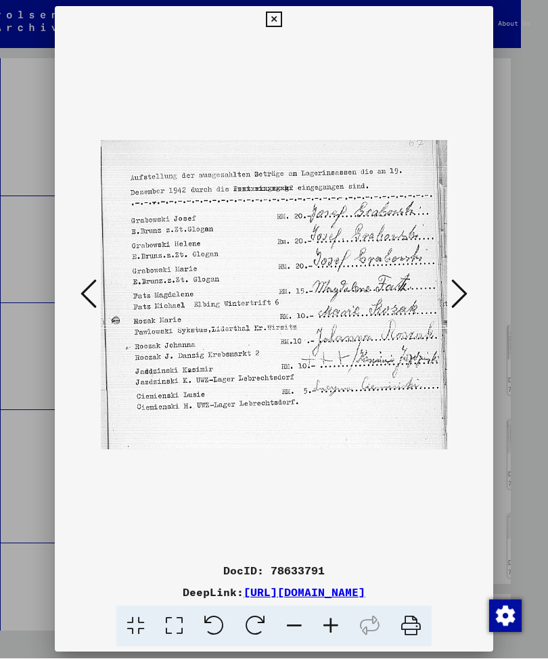
click at [464, 284] on icon at bounding box center [459, 294] width 16 height 32
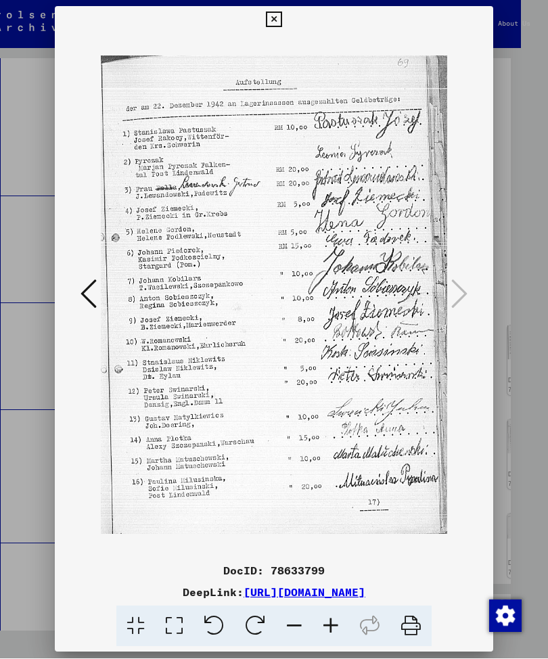
click at [281, 20] on icon at bounding box center [274, 20] width 16 height 16
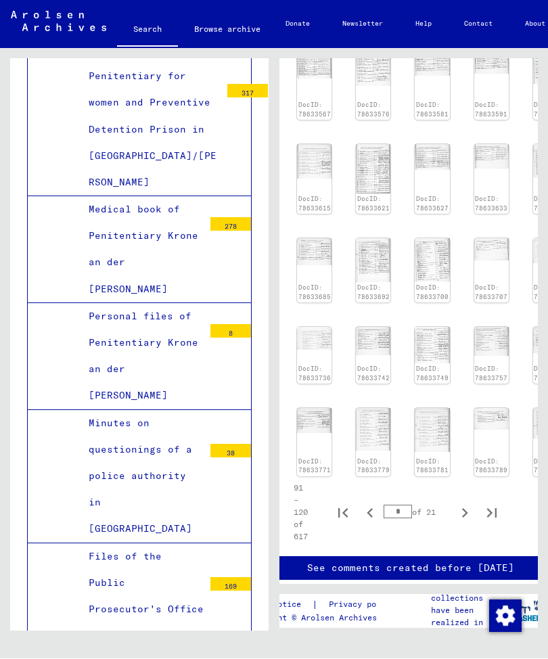
scroll to position [524, 24]
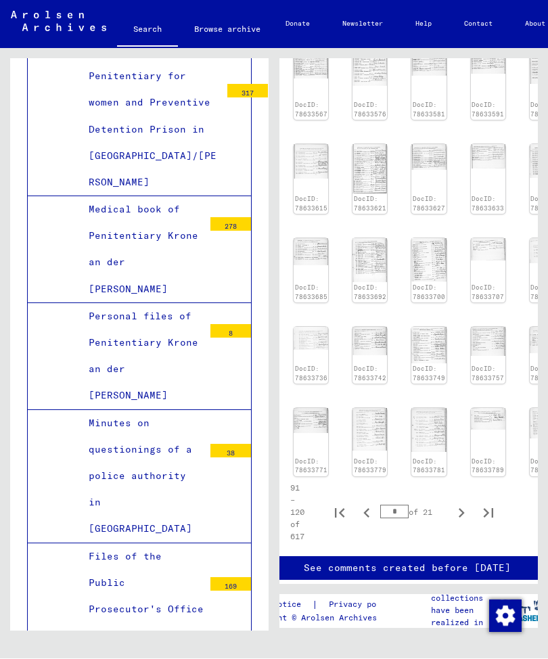
click at [432, 422] on img at bounding box center [428, 431] width 35 height 44
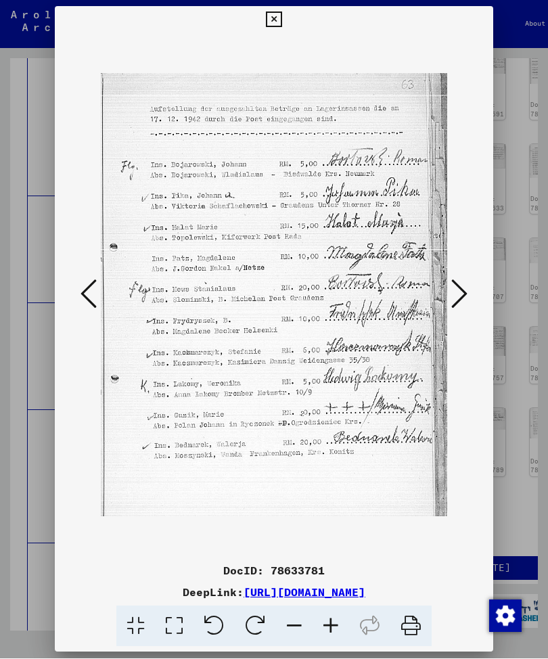
click at [281, 17] on icon at bounding box center [274, 20] width 16 height 16
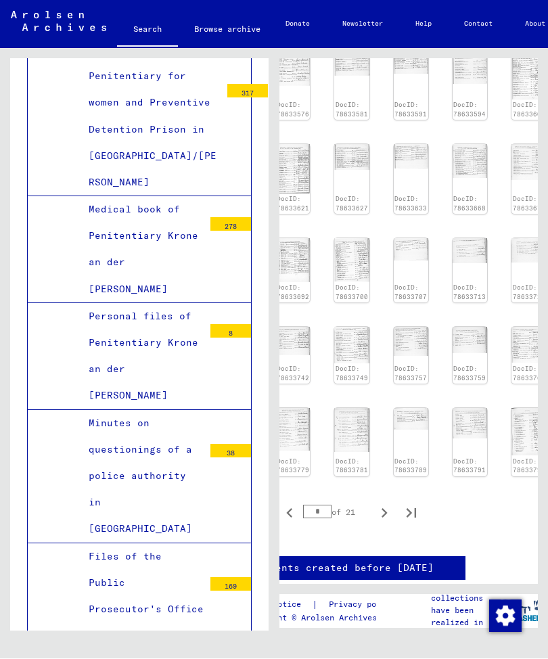
click at [390, 504] on icon "Next page" at bounding box center [384, 513] width 19 height 19
type input "*"
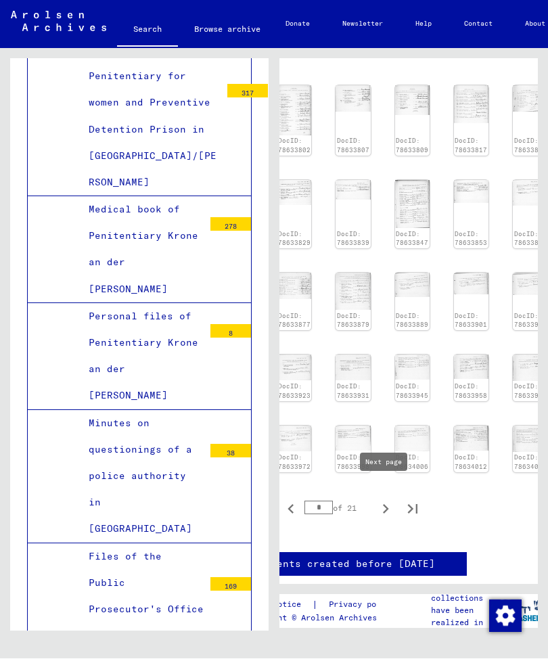
scroll to position [487, 100]
click at [466, 436] on img at bounding box center [471, 440] width 35 height 25
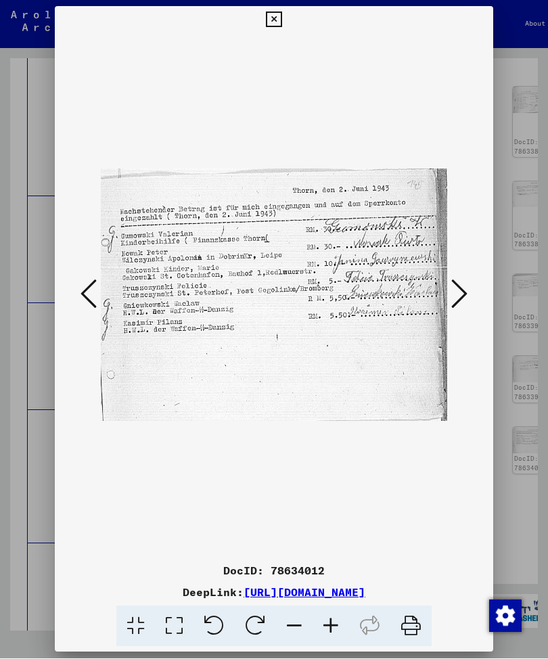
click at [463, 288] on icon at bounding box center [459, 294] width 16 height 32
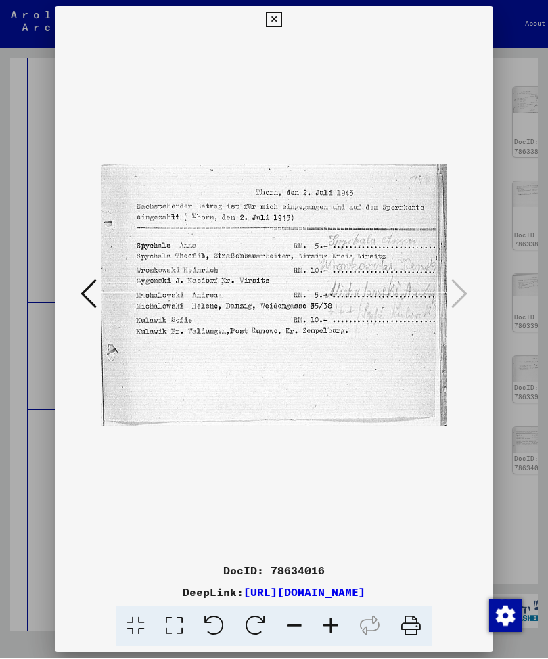
click at [495, 18] on div at bounding box center [274, 329] width 548 height 659
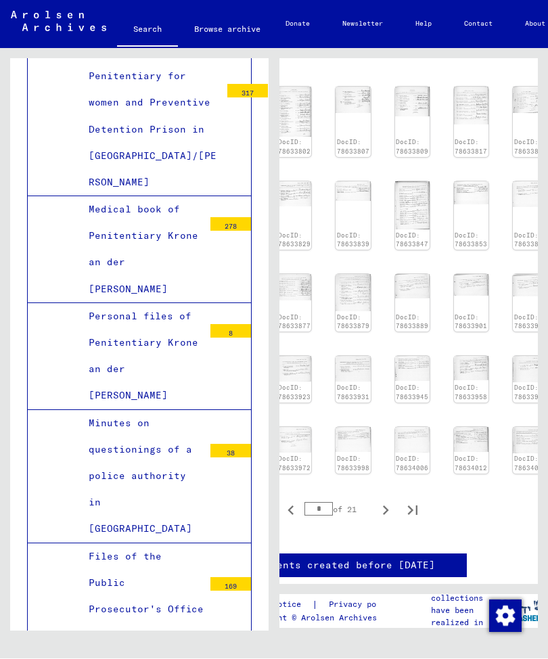
click at [385, 501] on icon "Next page" at bounding box center [385, 510] width 19 height 19
type input "*"
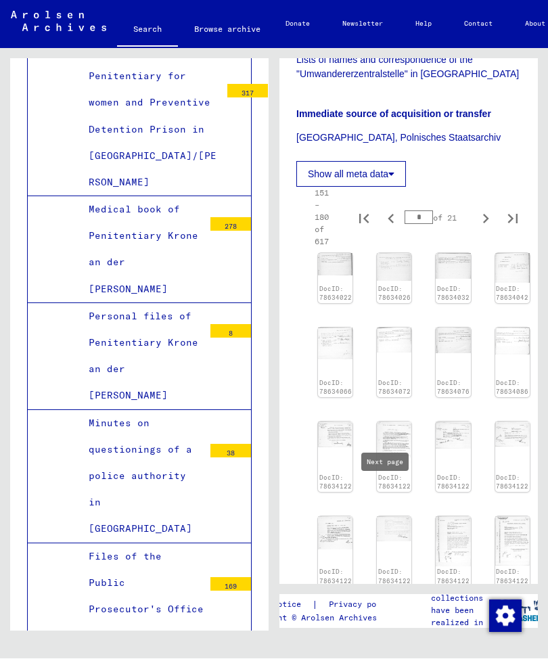
scroll to position [321, 0]
click at [342, 355] on img at bounding box center [335, 343] width 35 height 31
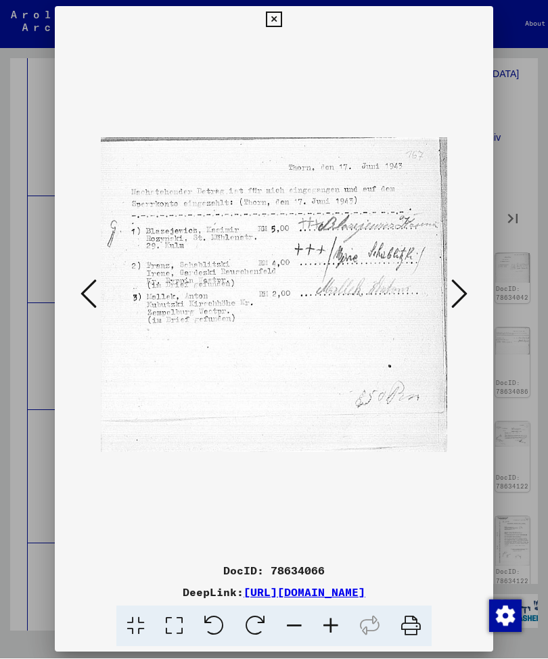
click at [464, 280] on icon at bounding box center [459, 294] width 16 height 32
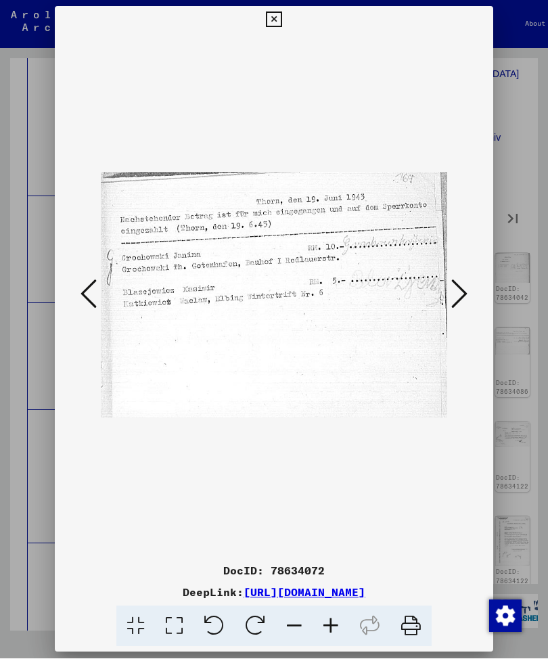
click at [465, 284] on icon at bounding box center [459, 294] width 16 height 32
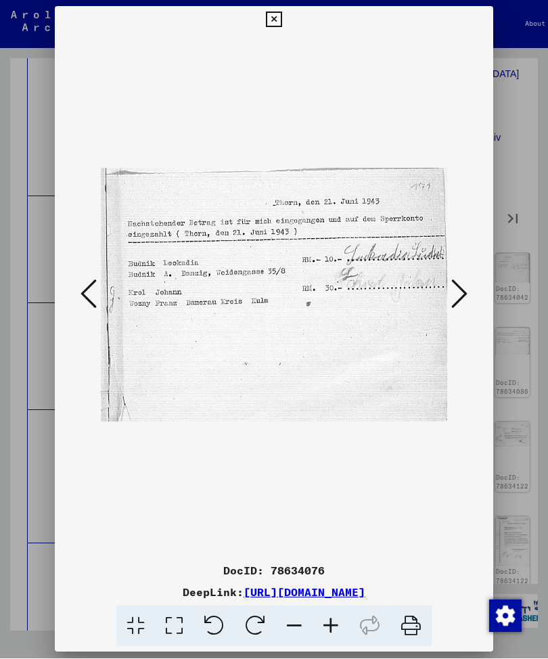
click at [466, 288] on icon at bounding box center [459, 294] width 16 height 32
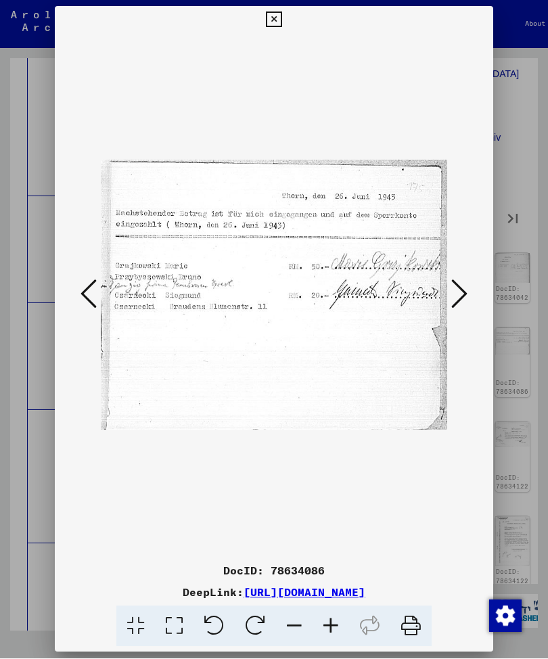
click at [466, 286] on icon at bounding box center [459, 294] width 16 height 32
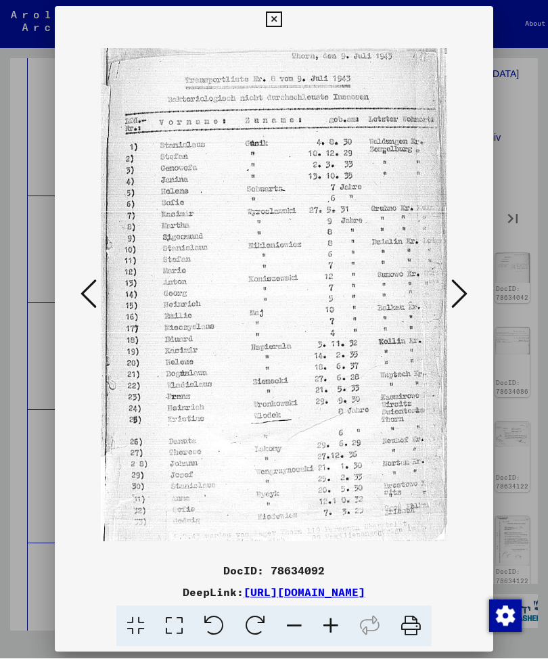
click at [464, 282] on icon at bounding box center [459, 294] width 16 height 32
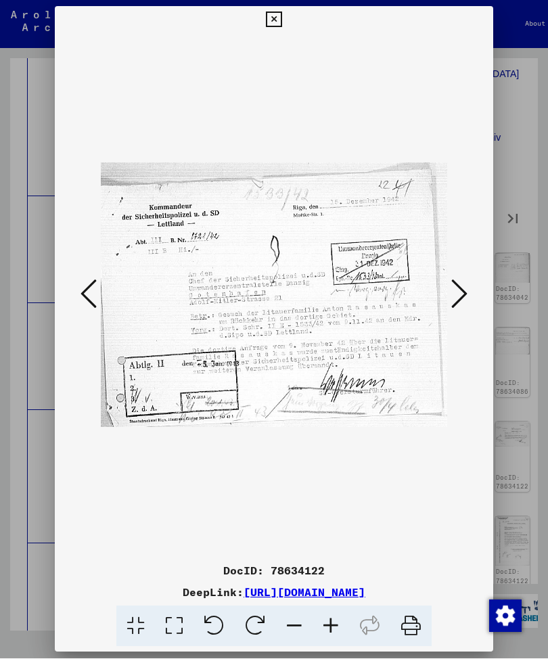
click at [467, 280] on icon at bounding box center [459, 294] width 16 height 32
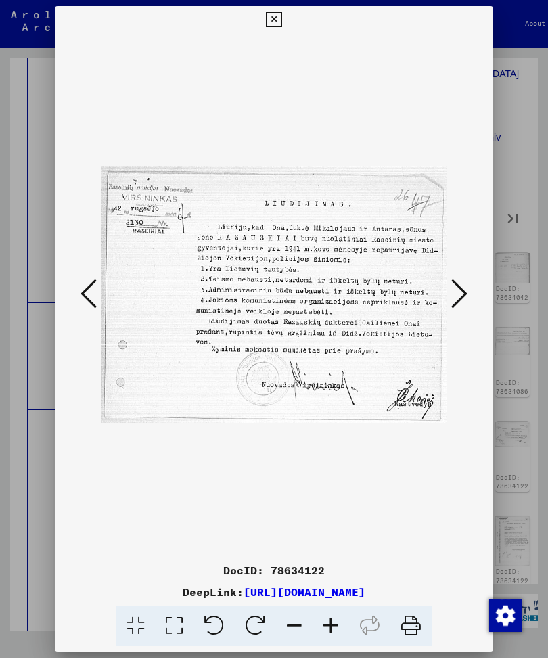
click at [468, 286] on button at bounding box center [459, 295] width 24 height 39
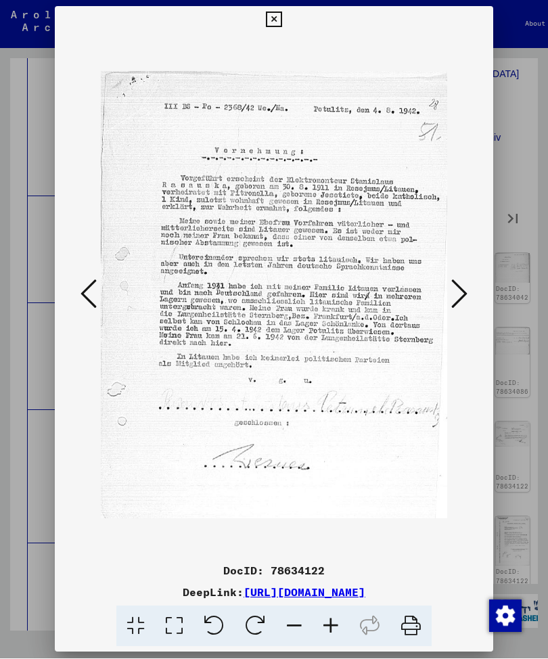
click at [468, 281] on button at bounding box center [459, 295] width 24 height 39
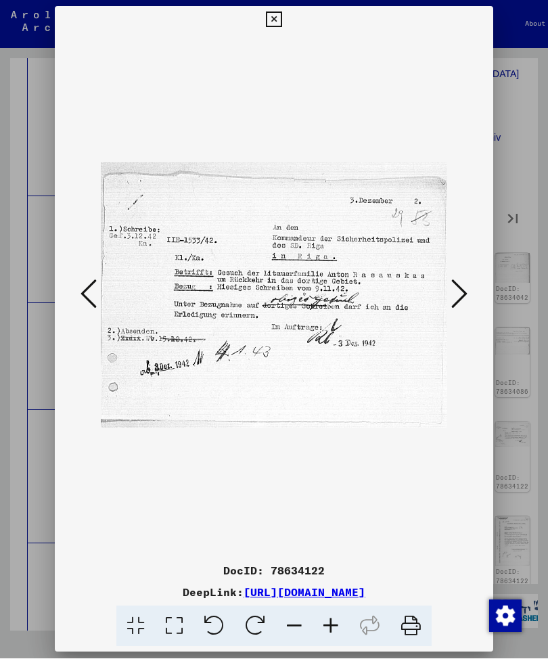
click at [470, 276] on button at bounding box center [459, 295] width 24 height 39
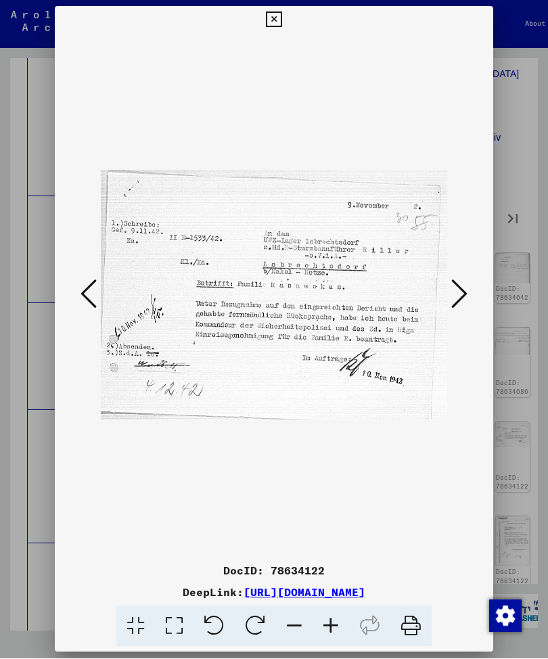
click at [468, 281] on button at bounding box center [459, 295] width 24 height 39
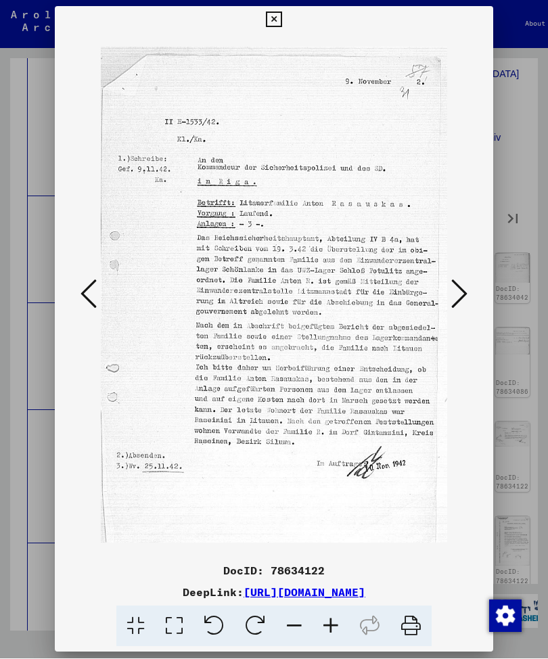
click at [468, 277] on button at bounding box center [459, 295] width 24 height 39
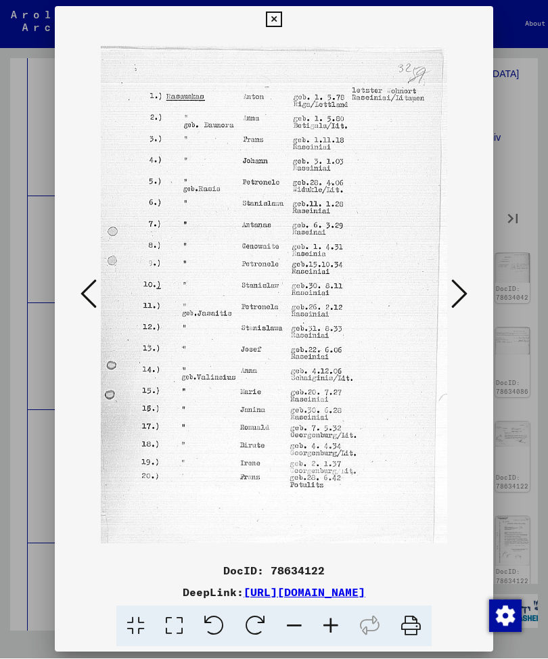
click at [470, 281] on button at bounding box center [459, 295] width 24 height 39
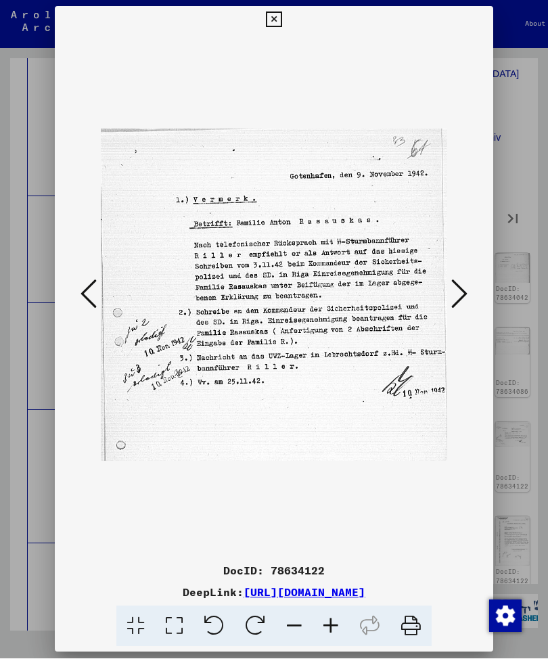
click at [467, 284] on icon at bounding box center [459, 294] width 16 height 32
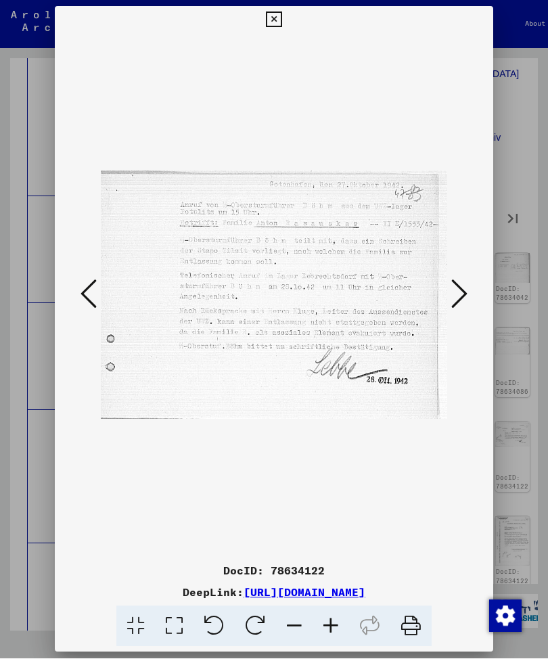
click at [467, 284] on icon at bounding box center [459, 294] width 16 height 32
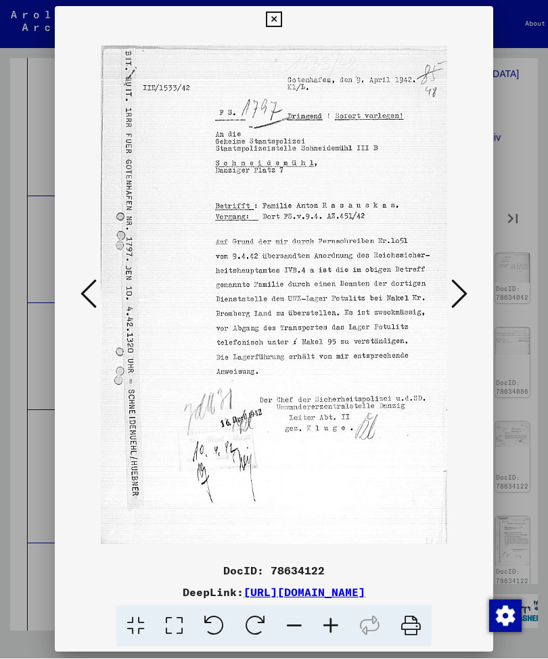
click at [471, 284] on button at bounding box center [459, 295] width 24 height 39
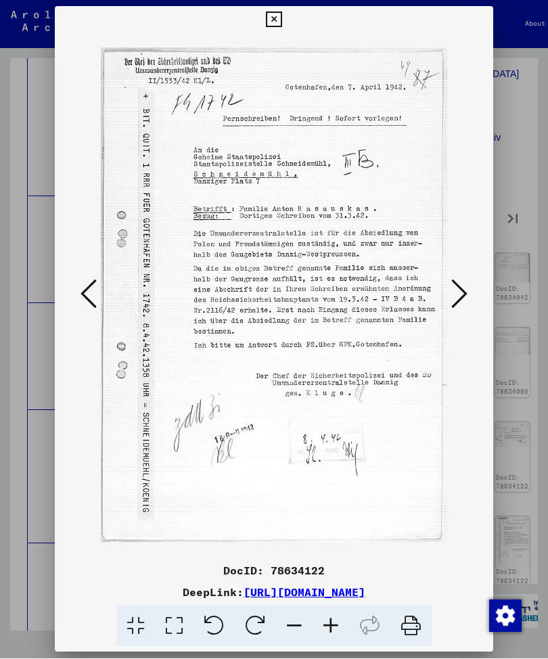
click at [461, 294] on icon at bounding box center [459, 294] width 16 height 32
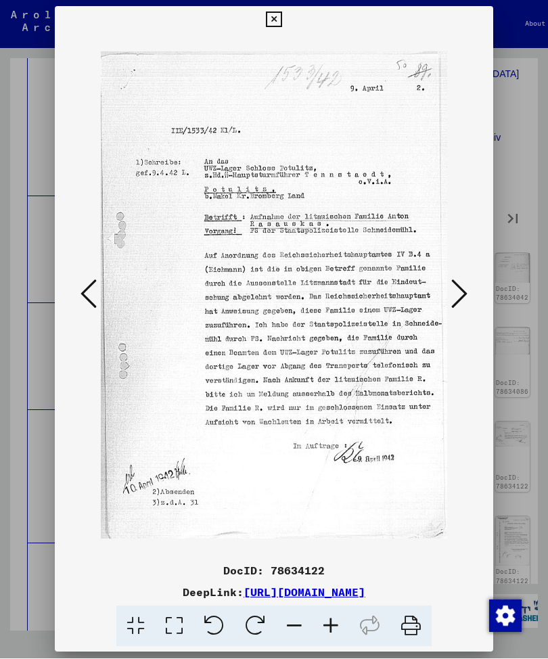
click at [463, 291] on icon at bounding box center [459, 294] width 16 height 32
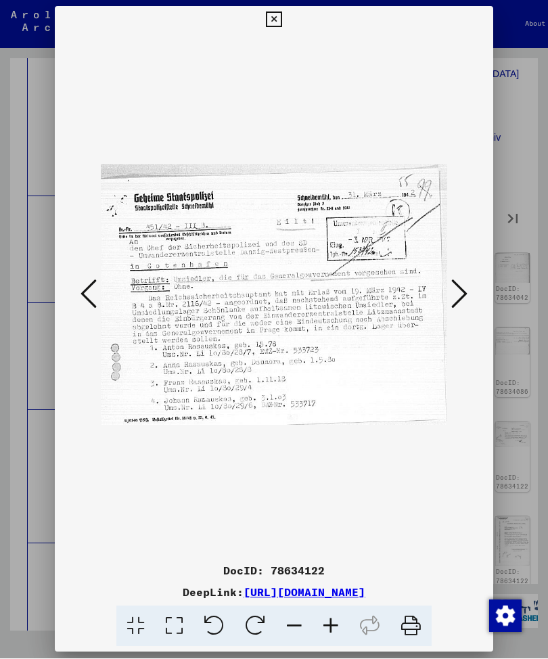
click at [466, 281] on icon at bounding box center [459, 294] width 16 height 32
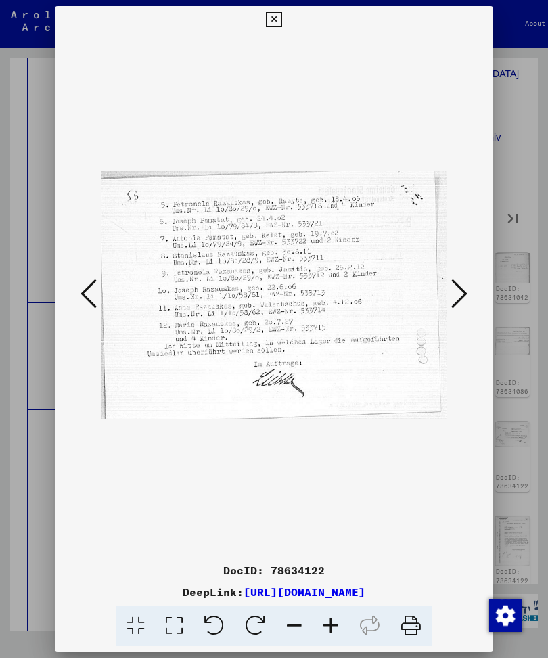
click at [463, 278] on icon at bounding box center [459, 294] width 16 height 32
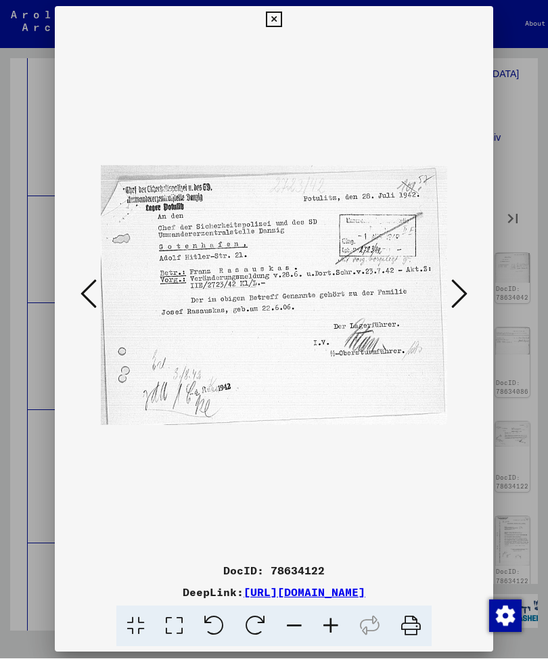
click at [466, 278] on icon at bounding box center [459, 294] width 16 height 32
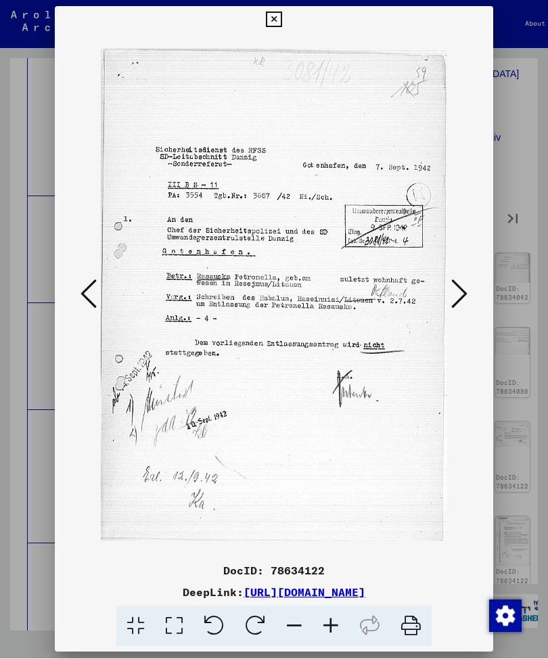
click at [461, 278] on icon at bounding box center [459, 294] width 16 height 32
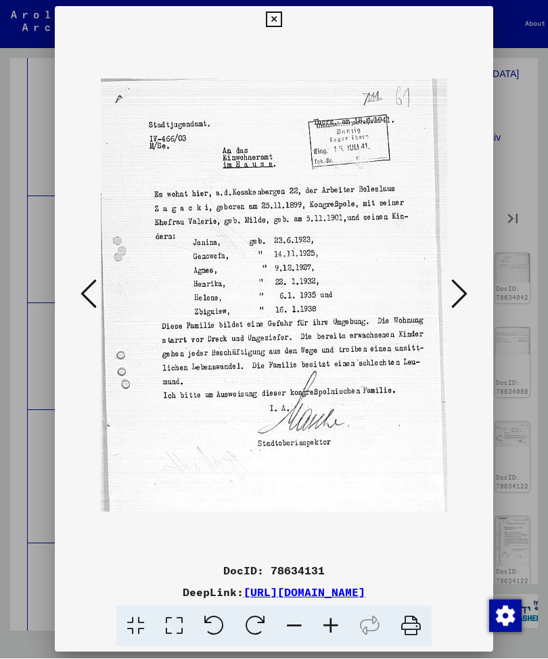
click at [466, 284] on icon at bounding box center [459, 294] width 16 height 32
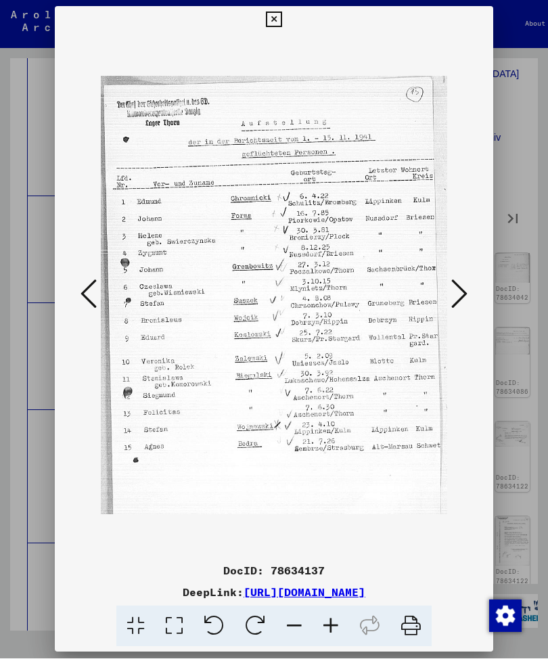
click at [460, 278] on icon at bounding box center [459, 294] width 16 height 32
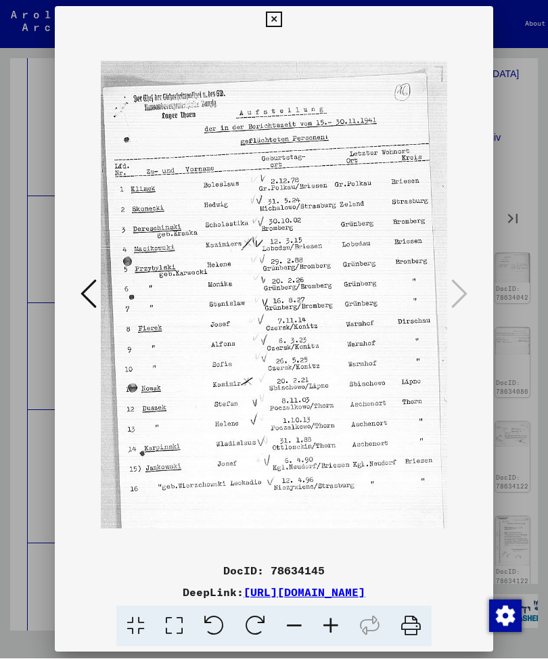
click at [281, 12] on icon at bounding box center [274, 20] width 16 height 16
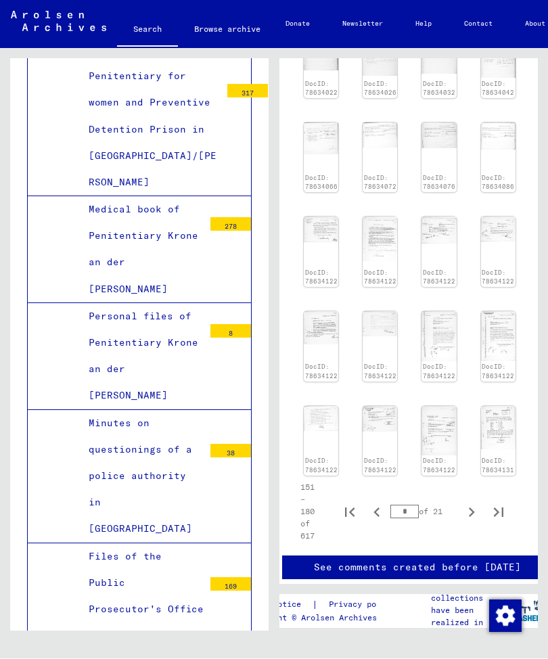
scroll to position [525, 15]
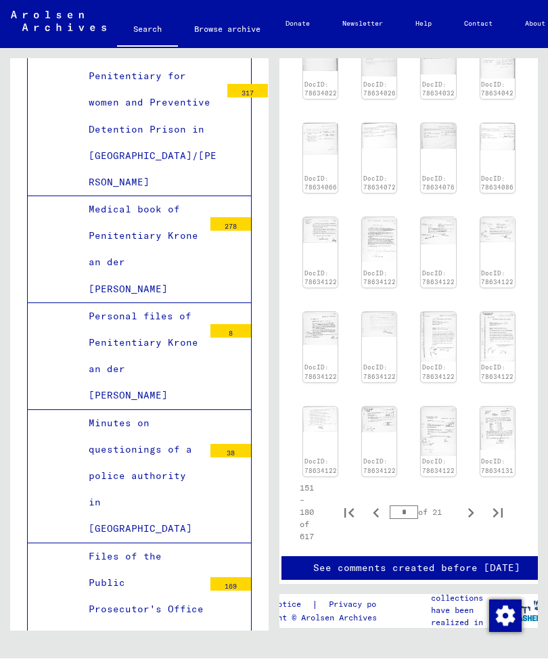
click at [502, 509] on icon "Last page" at bounding box center [497, 513] width 9 height 9
type input "**"
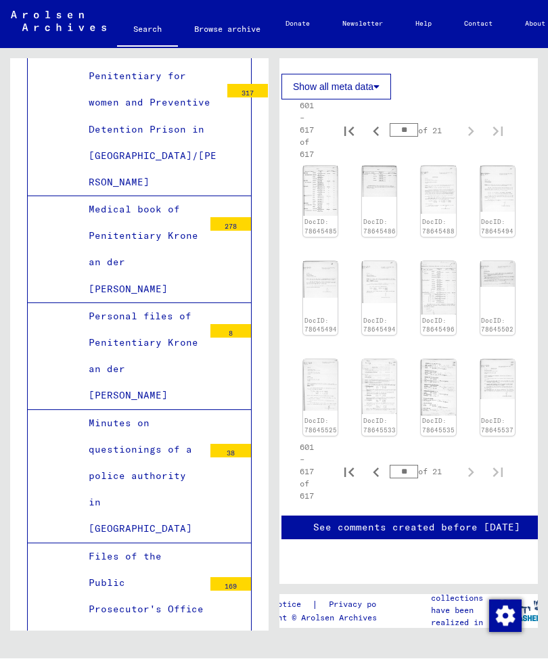
scroll to position [271, 15]
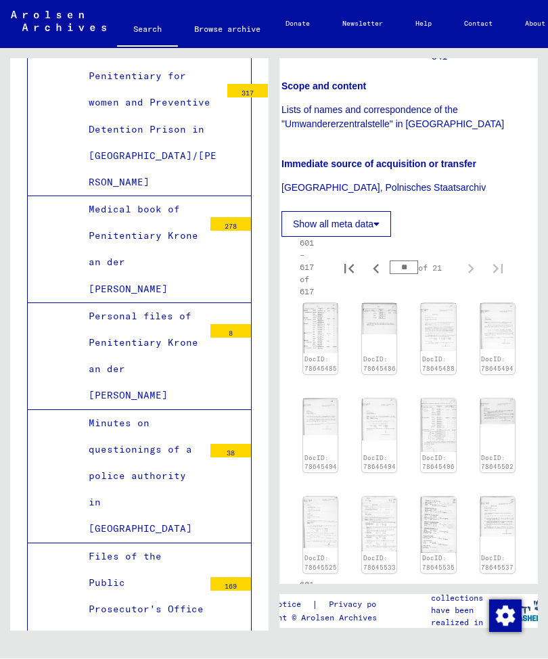
click at [318, 334] on img at bounding box center [320, 329] width 35 height 50
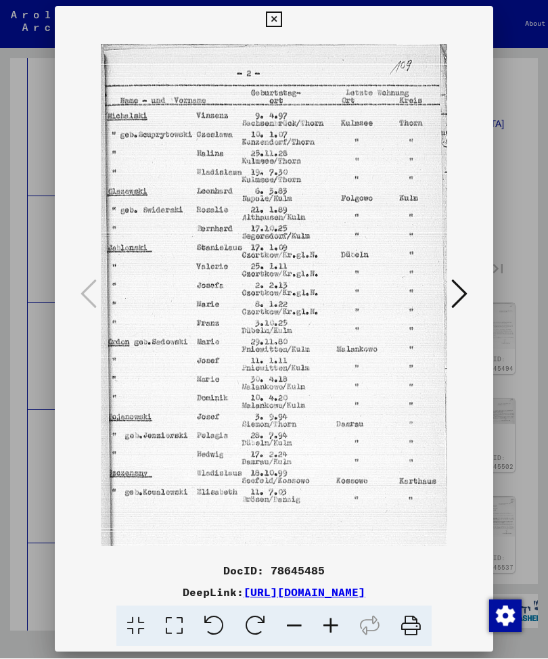
click at [411, 478] on img at bounding box center [274, 296] width 346 height 524
click at [465, 294] on icon at bounding box center [459, 294] width 16 height 32
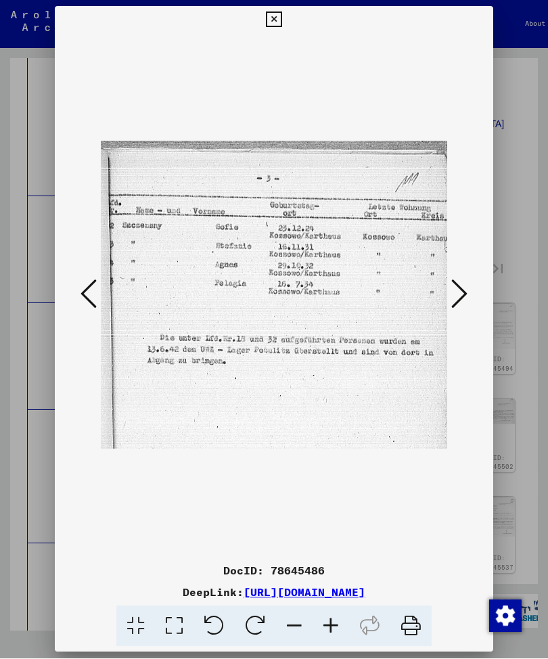
click at [462, 290] on icon at bounding box center [459, 294] width 16 height 32
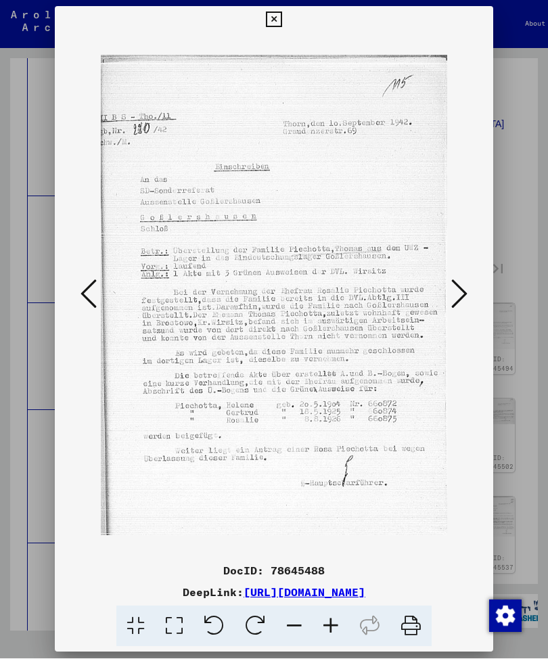
click at [465, 286] on icon at bounding box center [459, 294] width 16 height 32
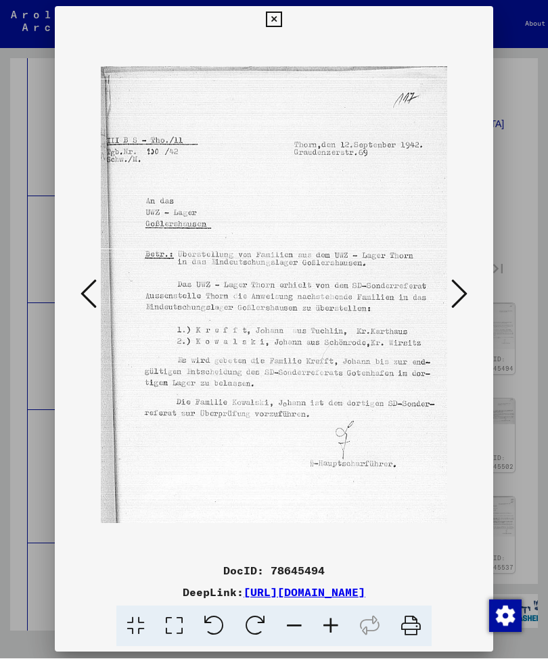
click at [463, 285] on icon at bounding box center [459, 294] width 16 height 32
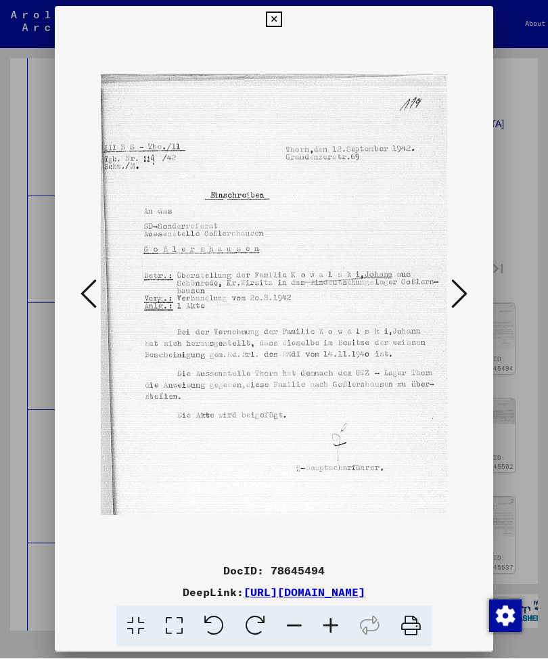
click at [458, 284] on icon at bounding box center [459, 294] width 16 height 32
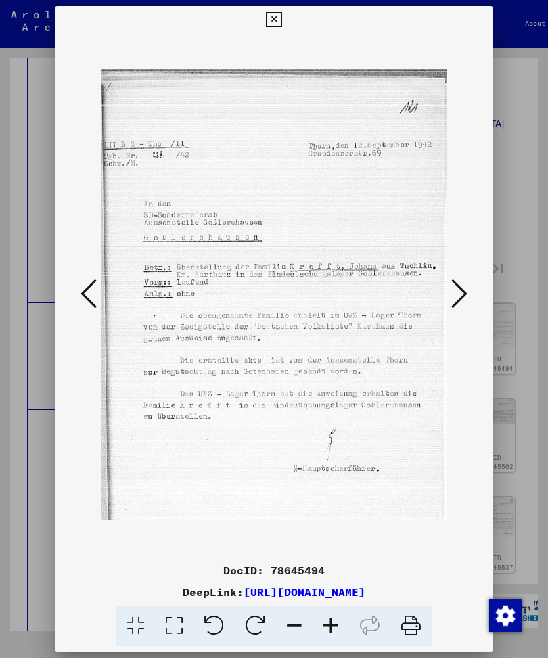
click at [454, 287] on icon at bounding box center [459, 294] width 16 height 32
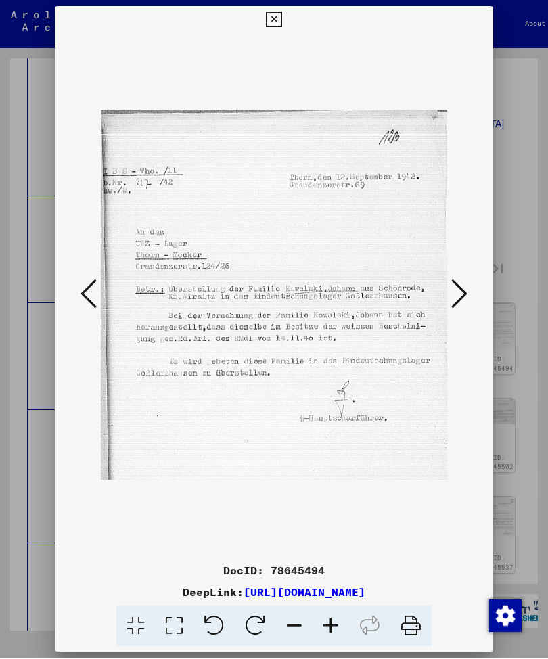
click at [461, 288] on icon at bounding box center [459, 294] width 16 height 32
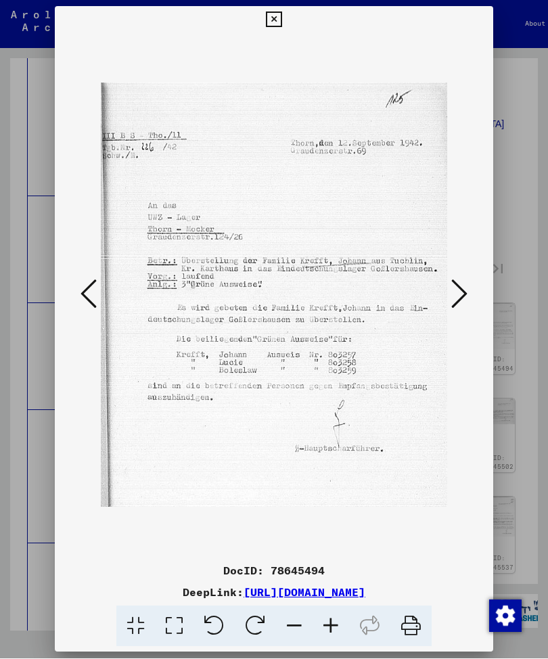
click at [463, 283] on icon at bounding box center [459, 294] width 16 height 32
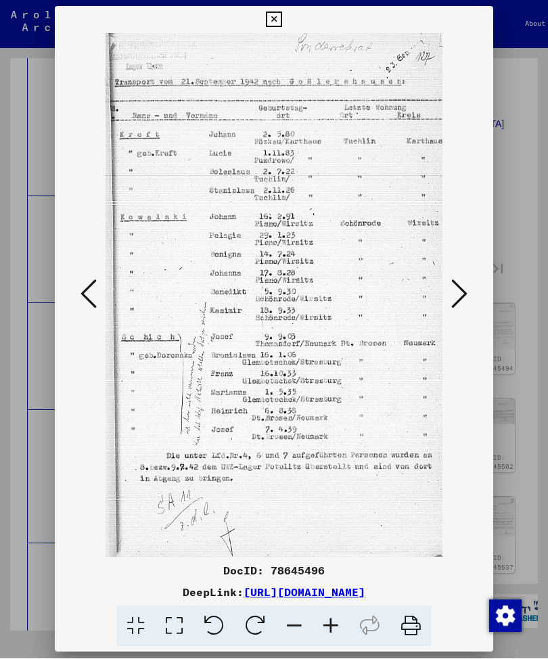
click at [462, 284] on icon at bounding box center [459, 294] width 16 height 32
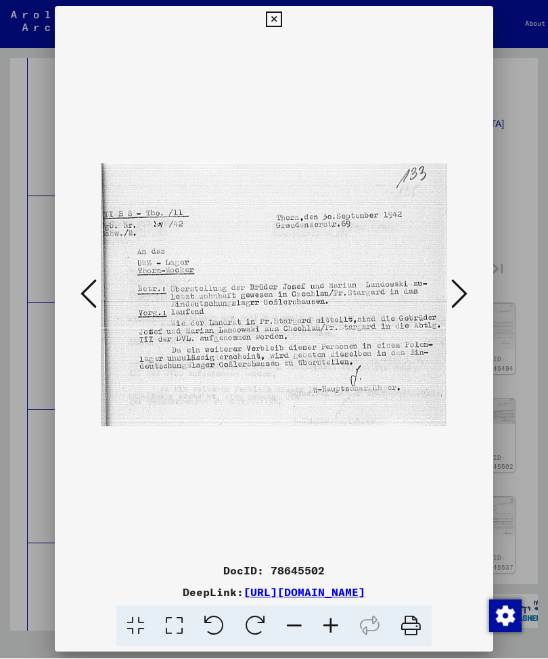
click at [455, 281] on icon at bounding box center [459, 294] width 16 height 32
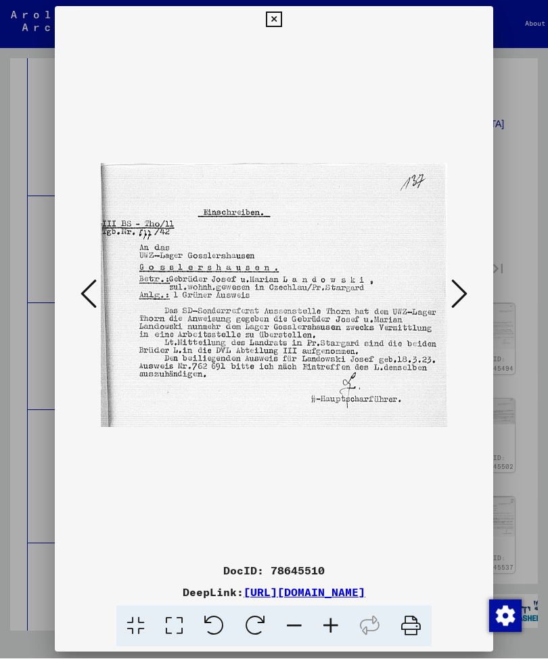
click at [91, 289] on icon at bounding box center [89, 294] width 16 height 32
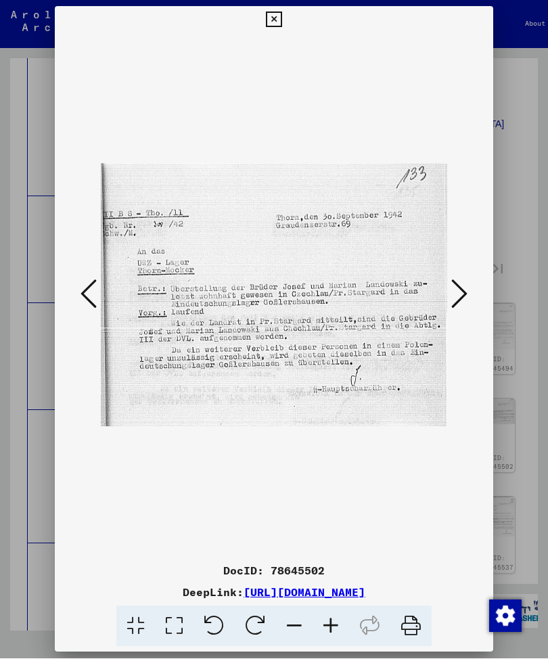
click at [467, 288] on icon at bounding box center [459, 294] width 16 height 32
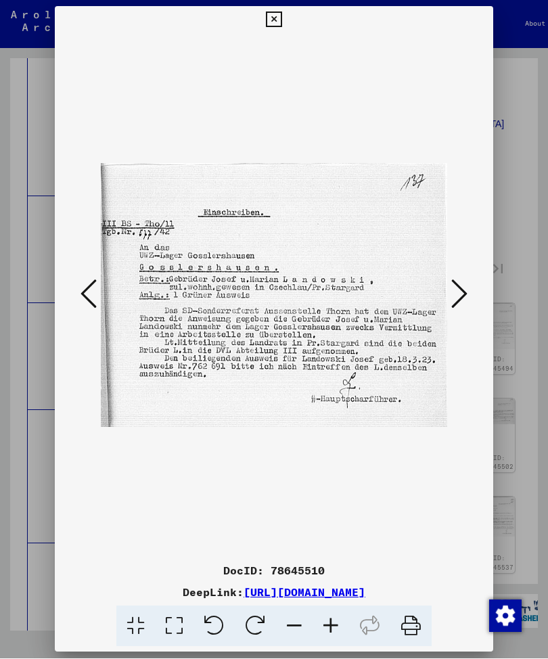
click at [470, 287] on button at bounding box center [459, 295] width 24 height 39
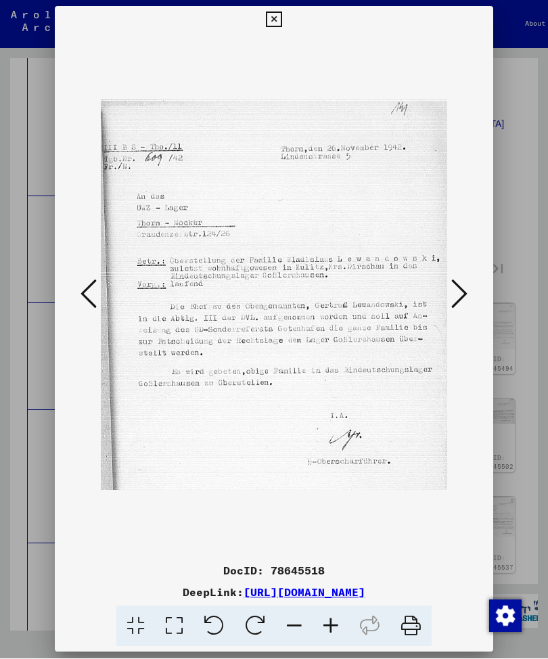
click at [466, 285] on icon at bounding box center [459, 294] width 16 height 32
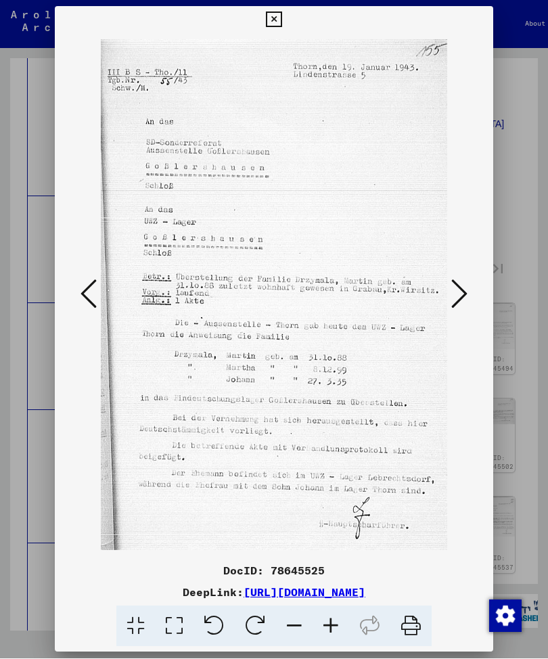
click at [466, 281] on icon at bounding box center [459, 294] width 16 height 32
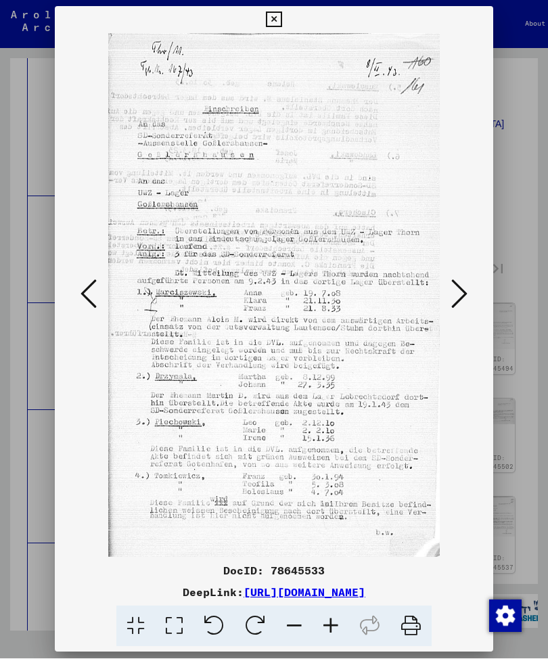
click at [466, 285] on icon at bounding box center [459, 294] width 16 height 32
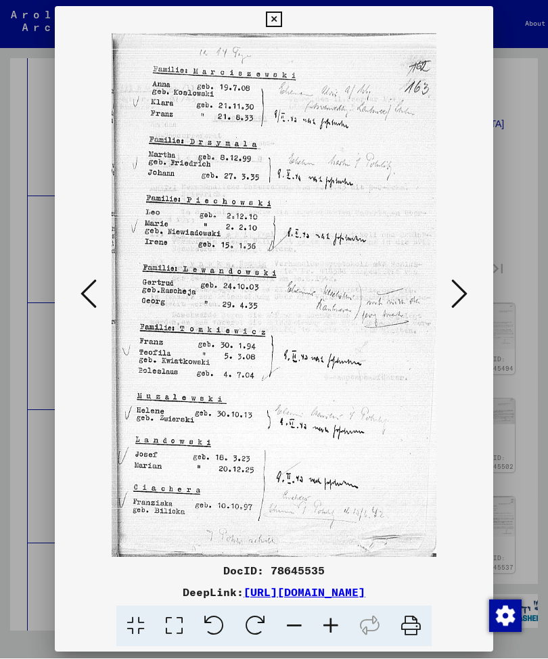
click at [281, 18] on icon at bounding box center [274, 20] width 16 height 16
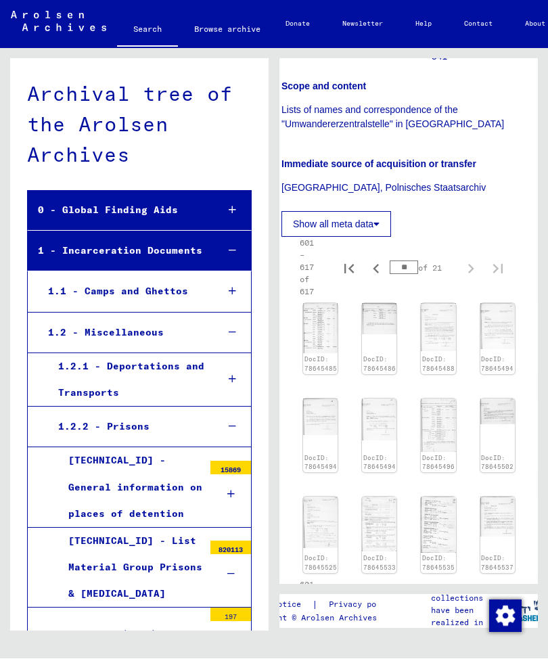
scroll to position [0, 0]
click at [158, 30] on link "Search" at bounding box center [147, 31] width 61 height 35
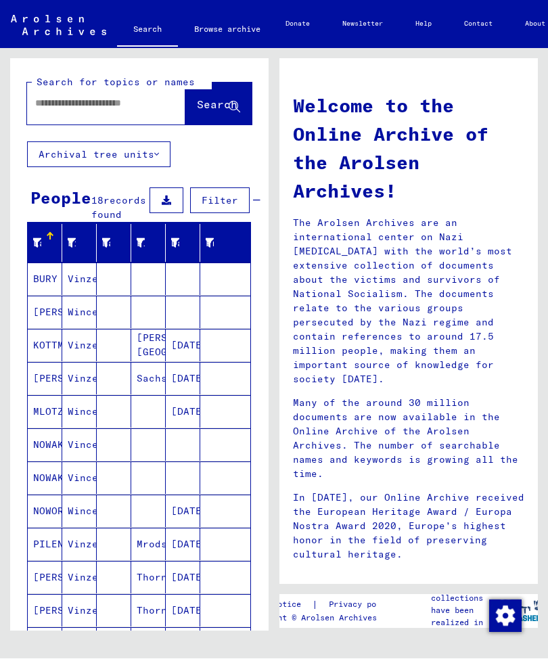
click at [101, 99] on input "text" at bounding box center [90, 104] width 110 height 14
click at [205, 93] on button "Search" at bounding box center [218, 104] width 66 height 42
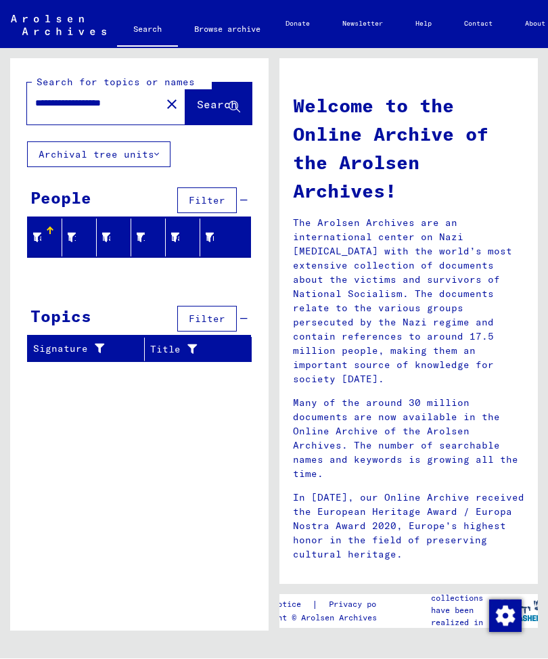
click at [94, 107] on input "**********" at bounding box center [90, 104] width 110 height 14
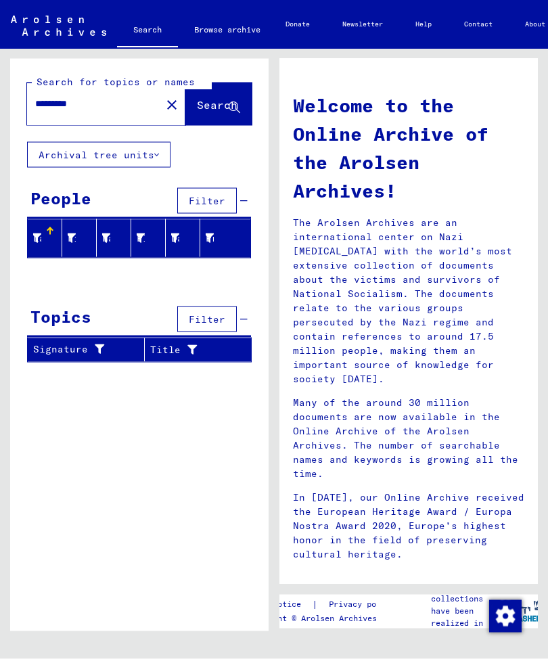
click at [113, 108] on input "********" at bounding box center [90, 104] width 110 height 14
type input "**********"
click at [211, 108] on span "Search" at bounding box center [217, 105] width 41 height 14
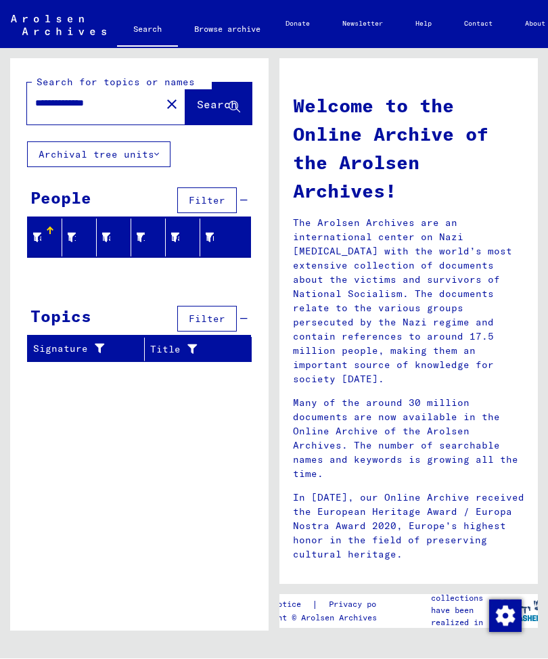
click at [158, 95] on button "close" at bounding box center [171, 104] width 27 height 27
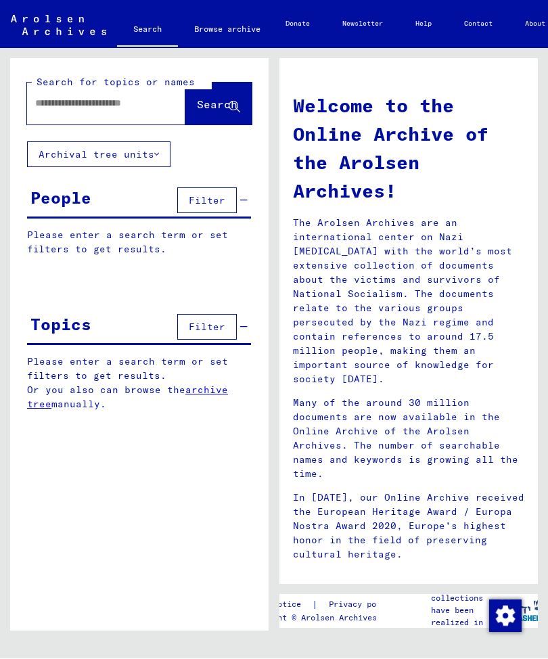
click at [87, 99] on input "text" at bounding box center [90, 104] width 110 height 14
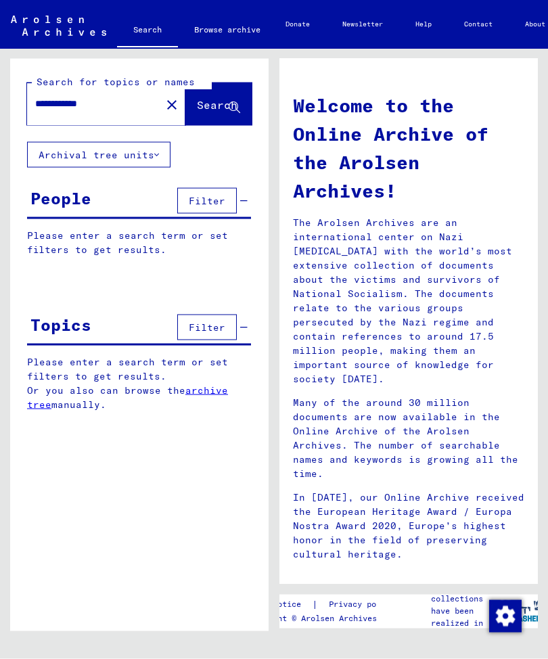
click at [208, 103] on span "Search" at bounding box center [217, 105] width 41 height 14
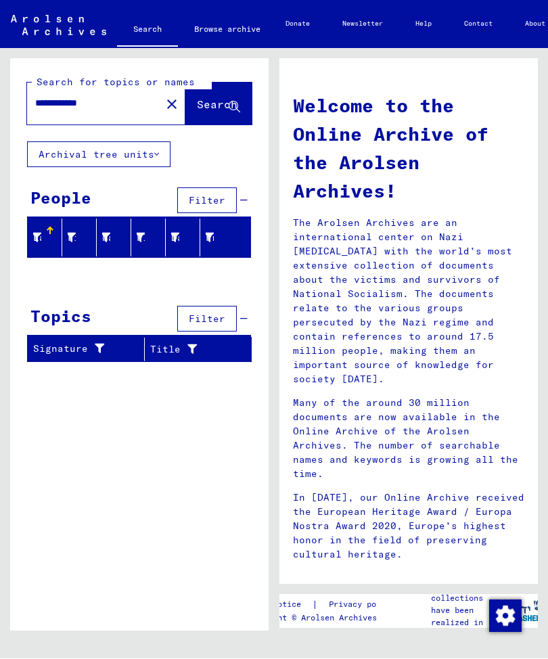
click at [136, 101] on input "**********" at bounding box center [90, 104] width 110 height 14
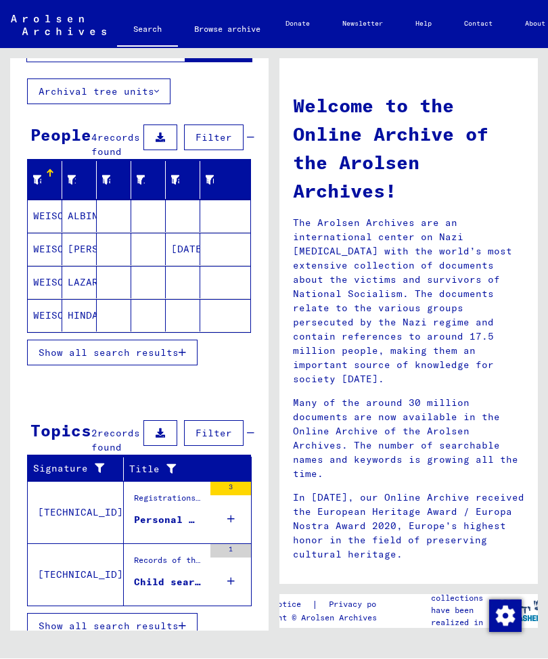
scroll to position [62, 0]
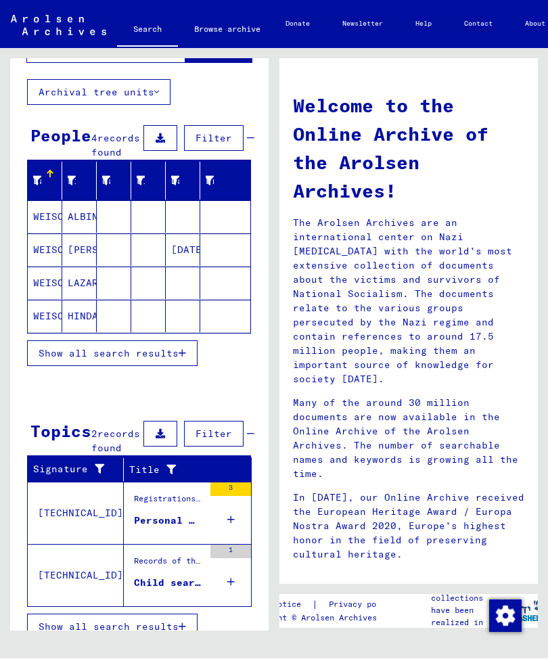
click at [156, 528] on div "Personal file of [PERSON_NAME], born on [DEMOGRAPHIC_DATA] and of further perso…" at bounding box center [169, 521] width 70 height 14
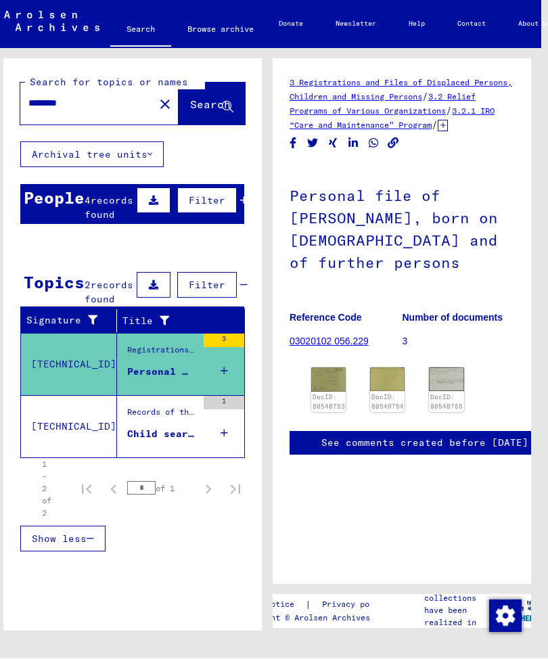
scroll to position [0, 8]
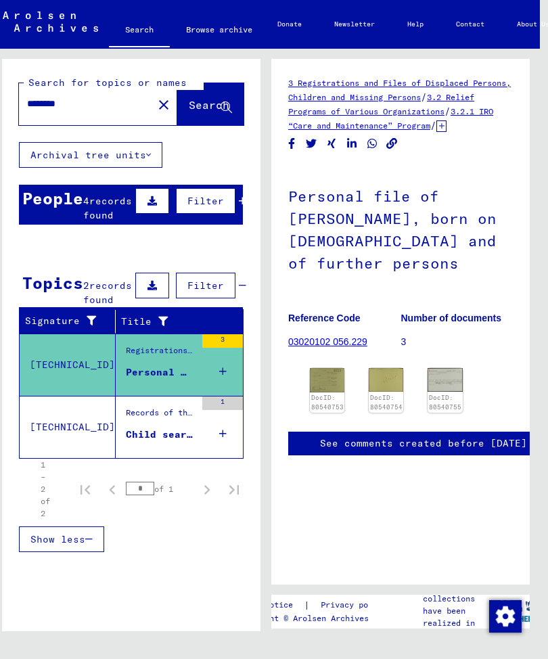
click at [104, 99] on input "********" at bounding box center [86, 104] width 118 height 14
type input "**********"
